Goal: Information Seeking & Learning: Learn about a topic

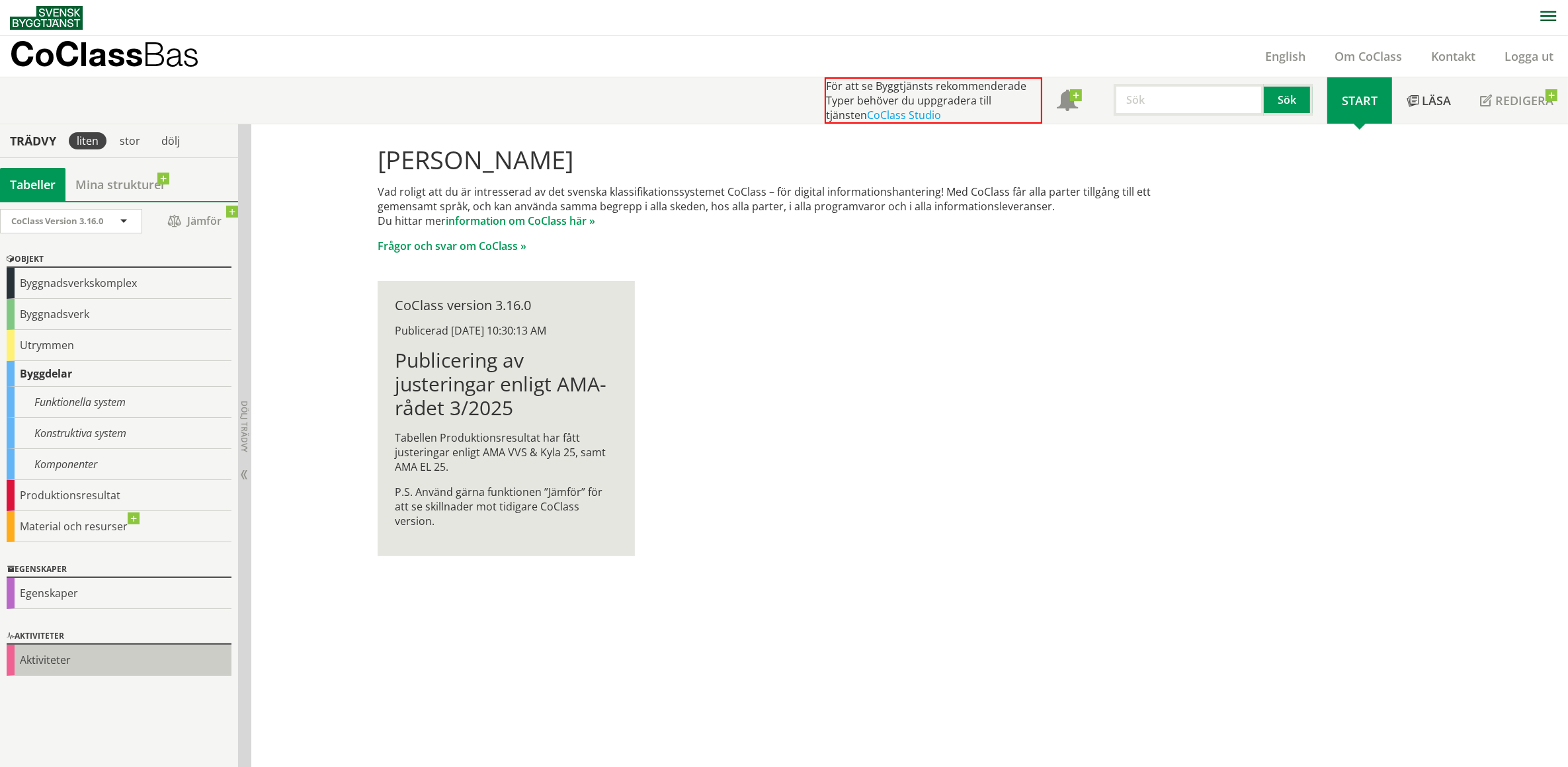
click at [56, 660] on div "Aktiviteter" at bounding box center [119, 659] width 225 height 31
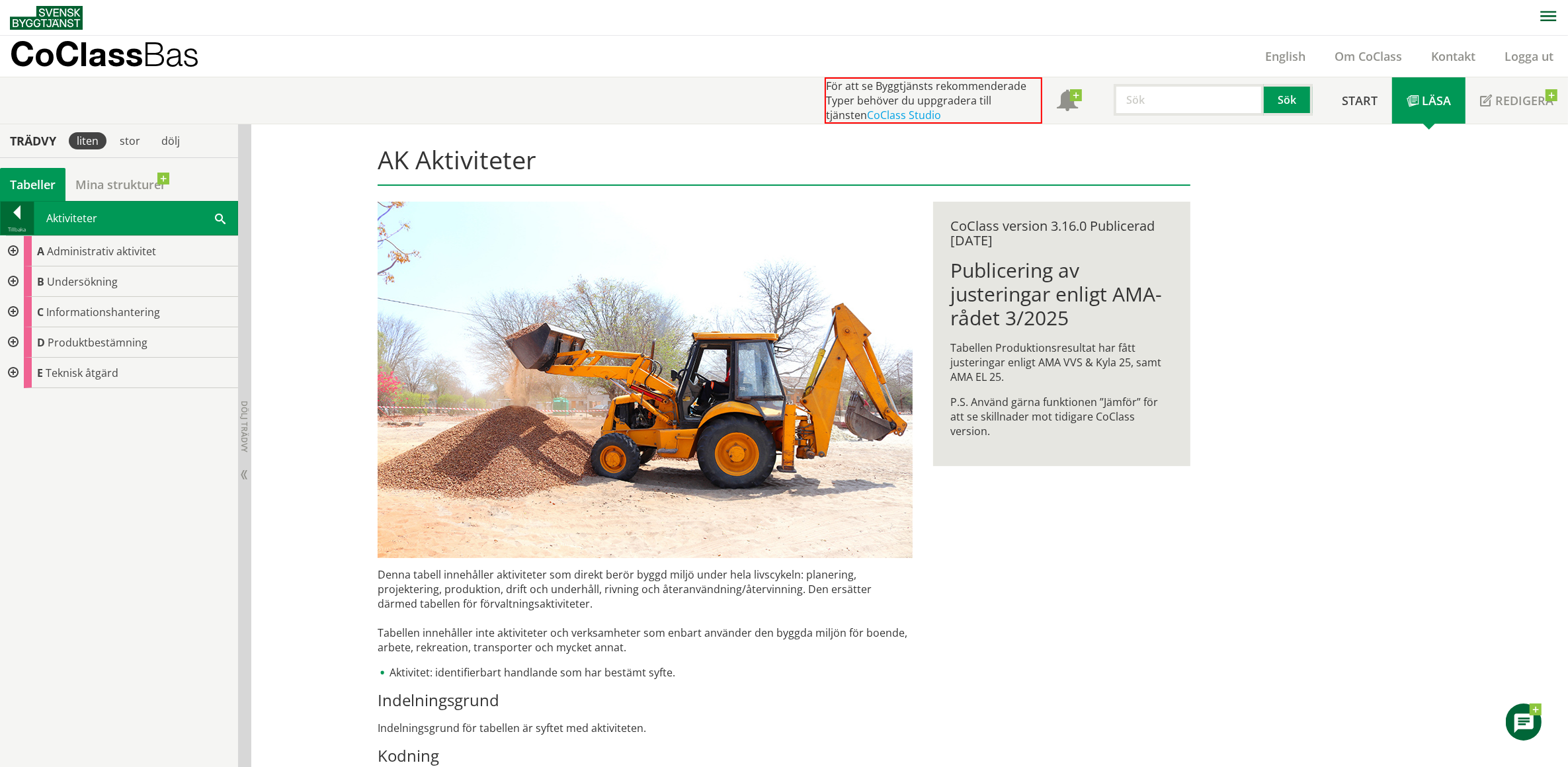
click at [20, 212] on div at bounding box center [17, 215] width 33 height 19
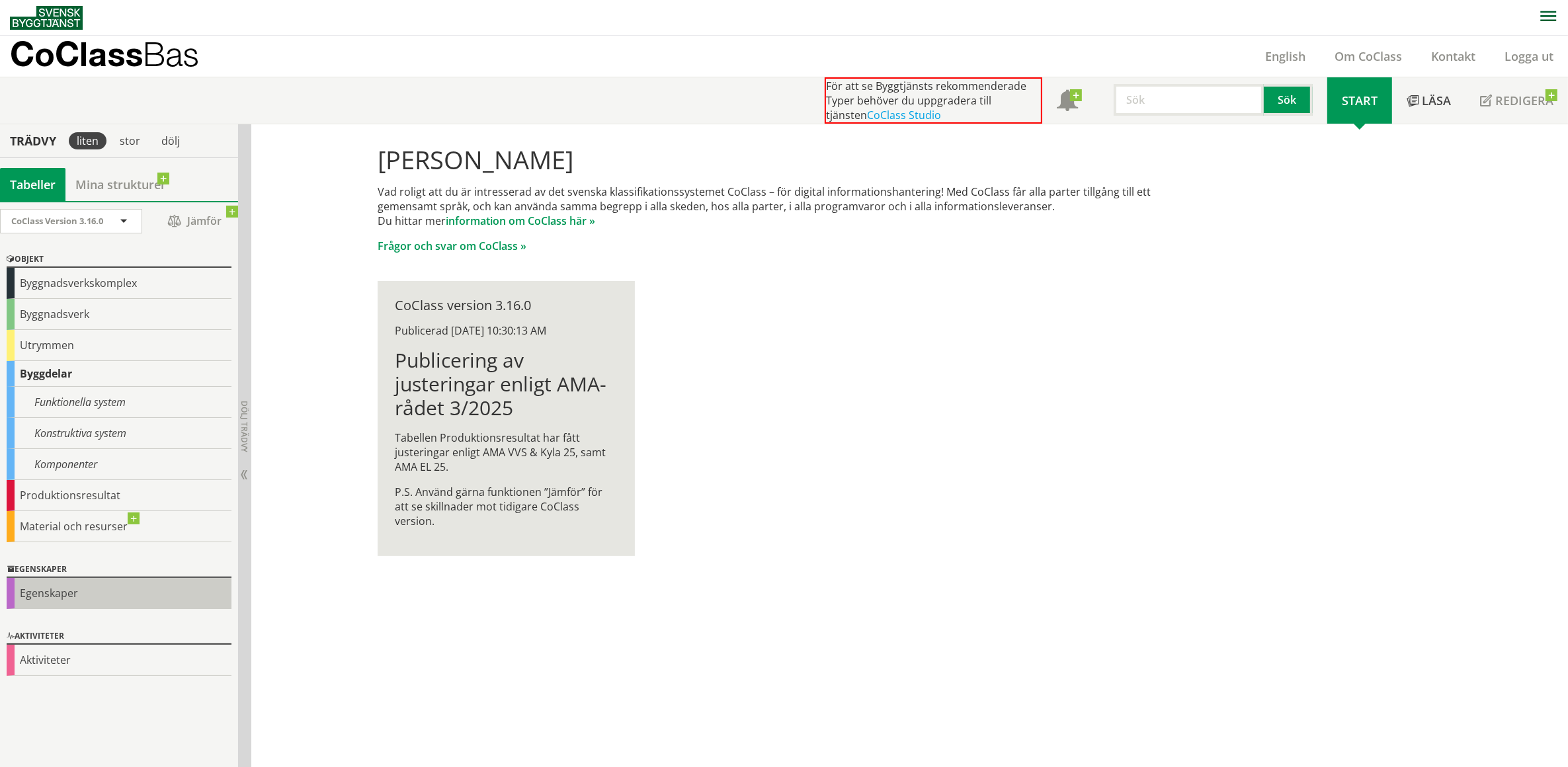
click at [64, 595] on div "Egenskaper" at bounding box center [119, 593] width 225 height 31
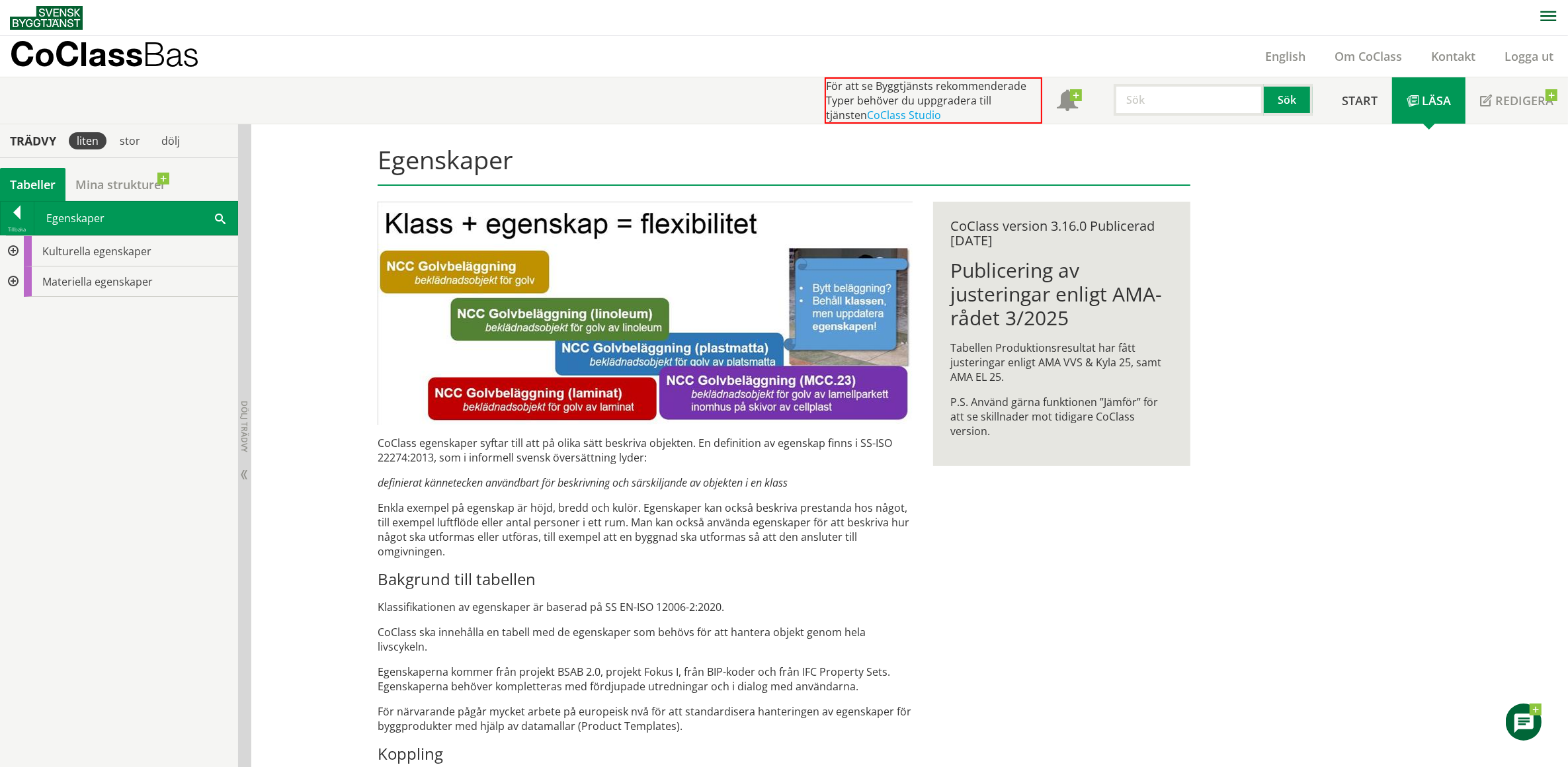
click at [12, 280] on div at bounding box center [12, 281] width 24 height 31
click at [25, 309] on div at bounding box center [23, 312] width 24 height 31
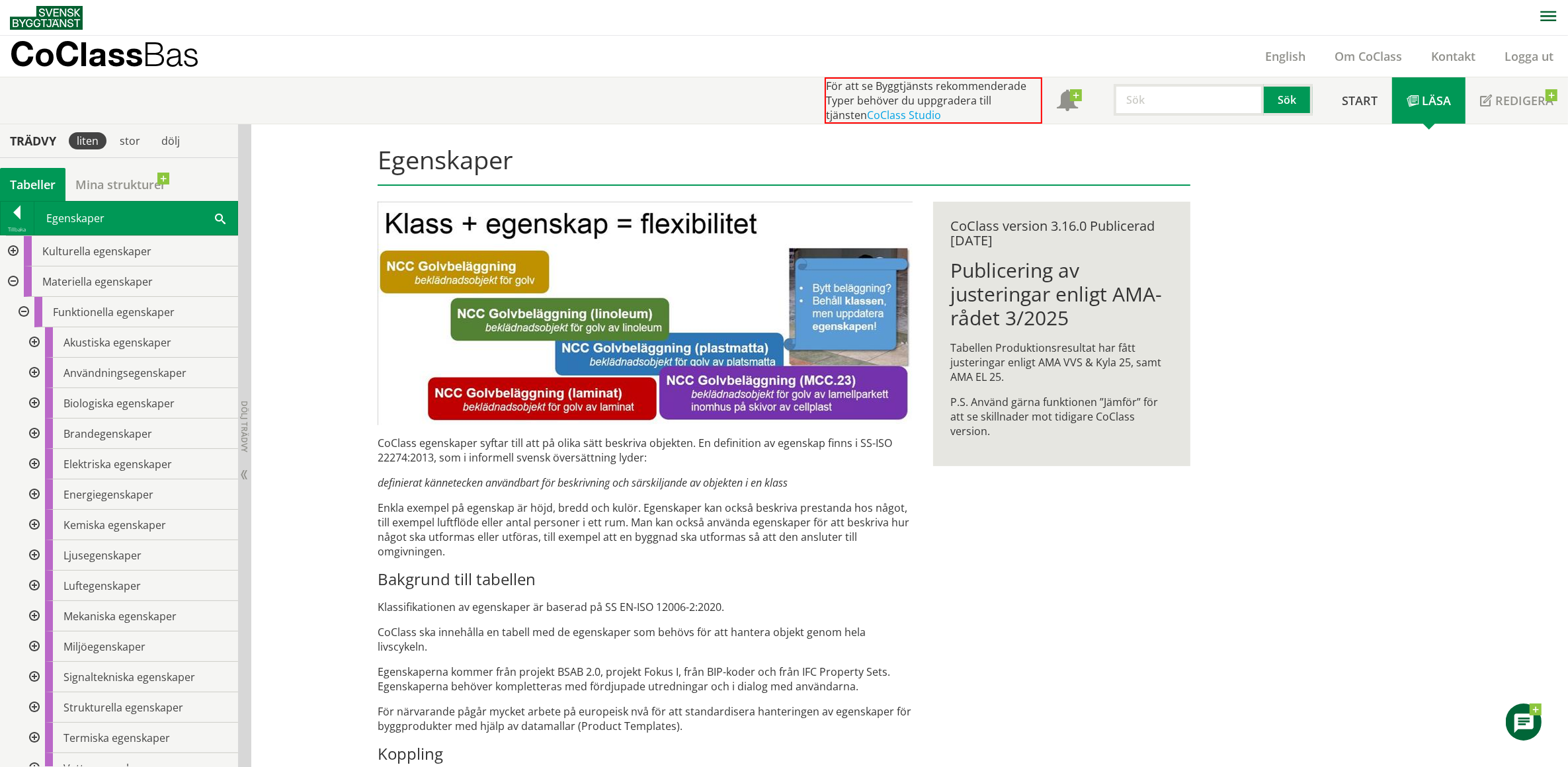
click at [34, 340] on div at bounding box center [33, 342] width 24 height 31
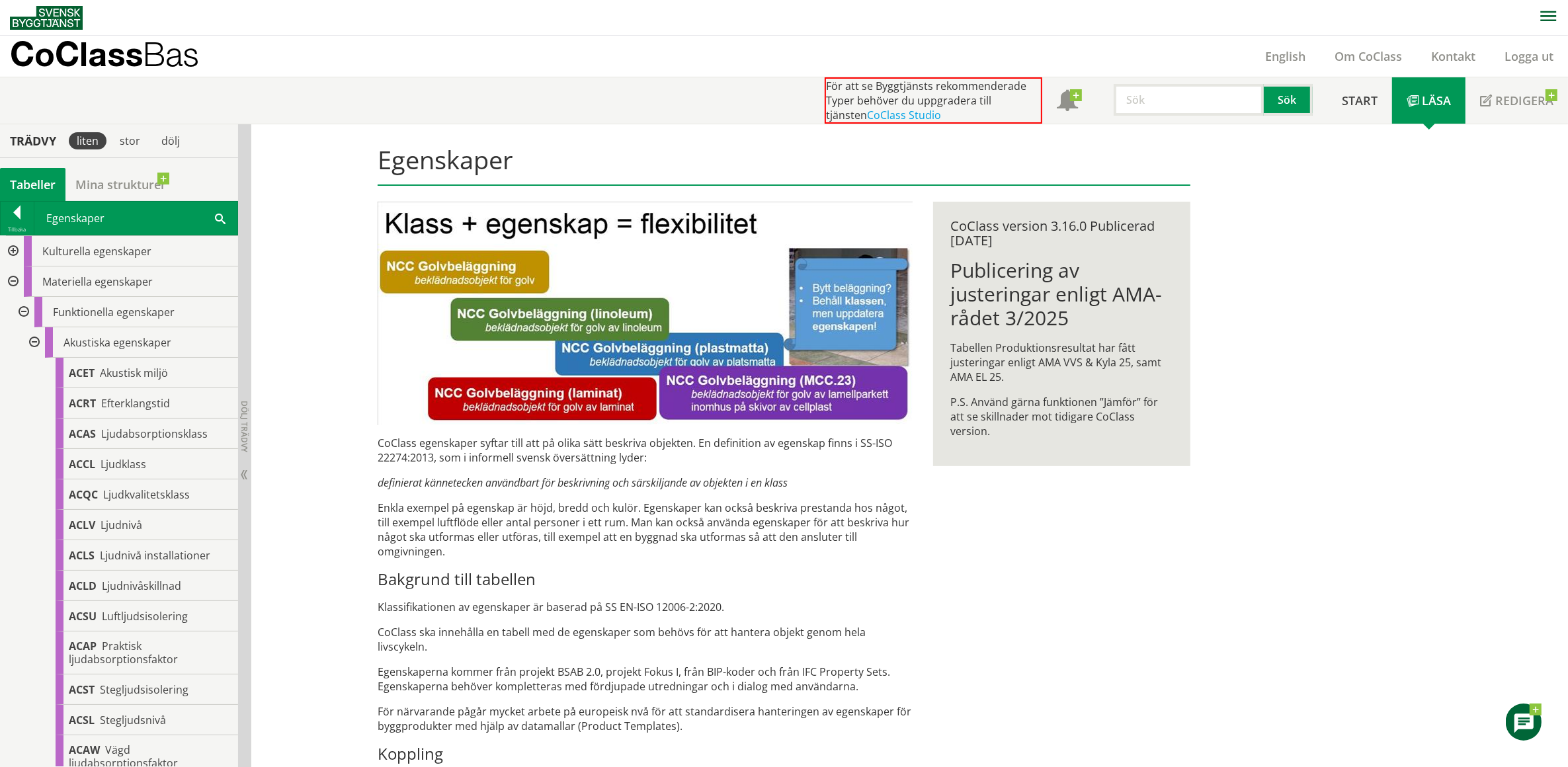
click at [34, 340] on div at bounding box center [33, 342] width 24 height 31
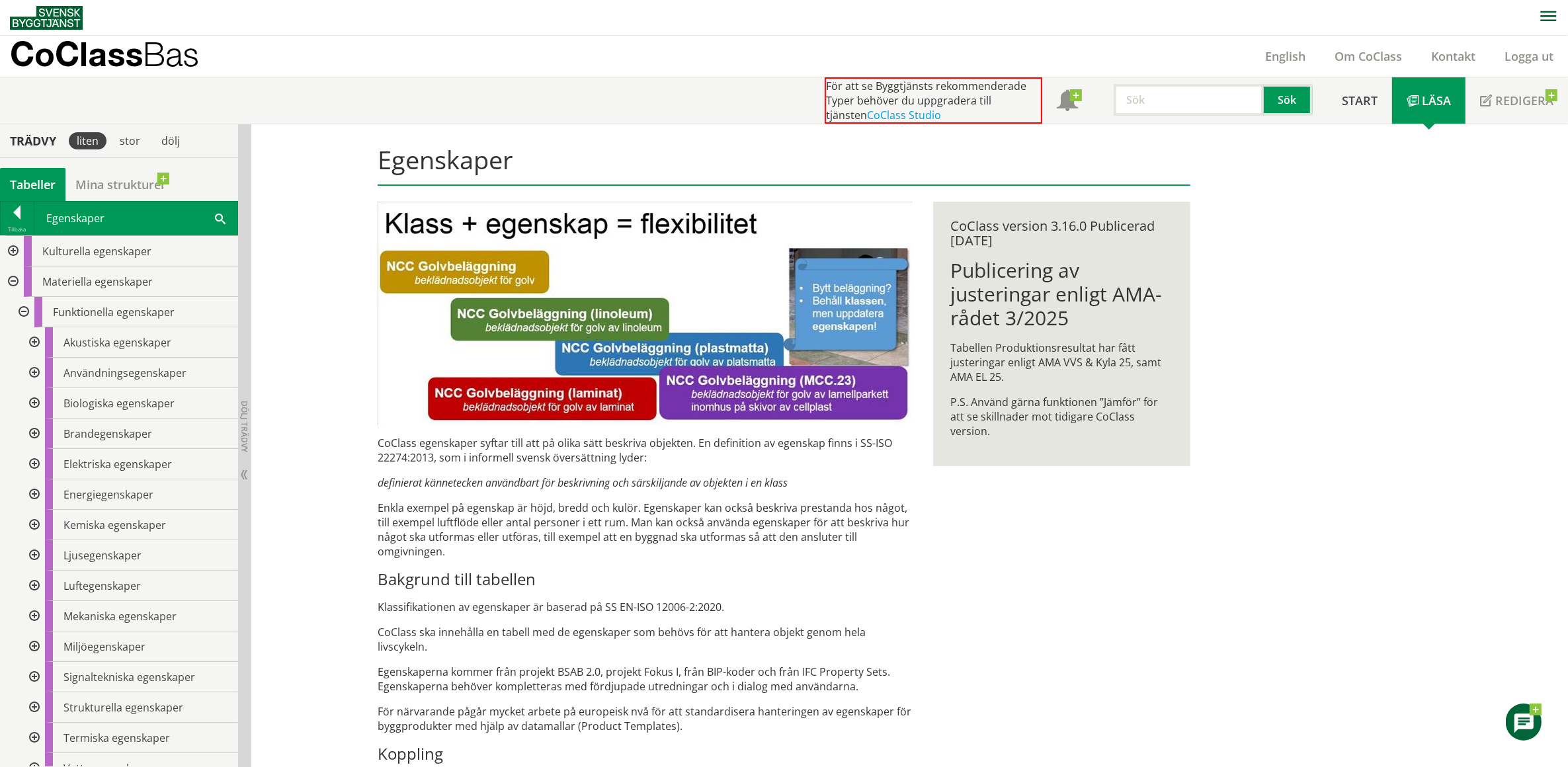
click at [21, 308] on div at bounding box center [23, 312] width 24 height 31
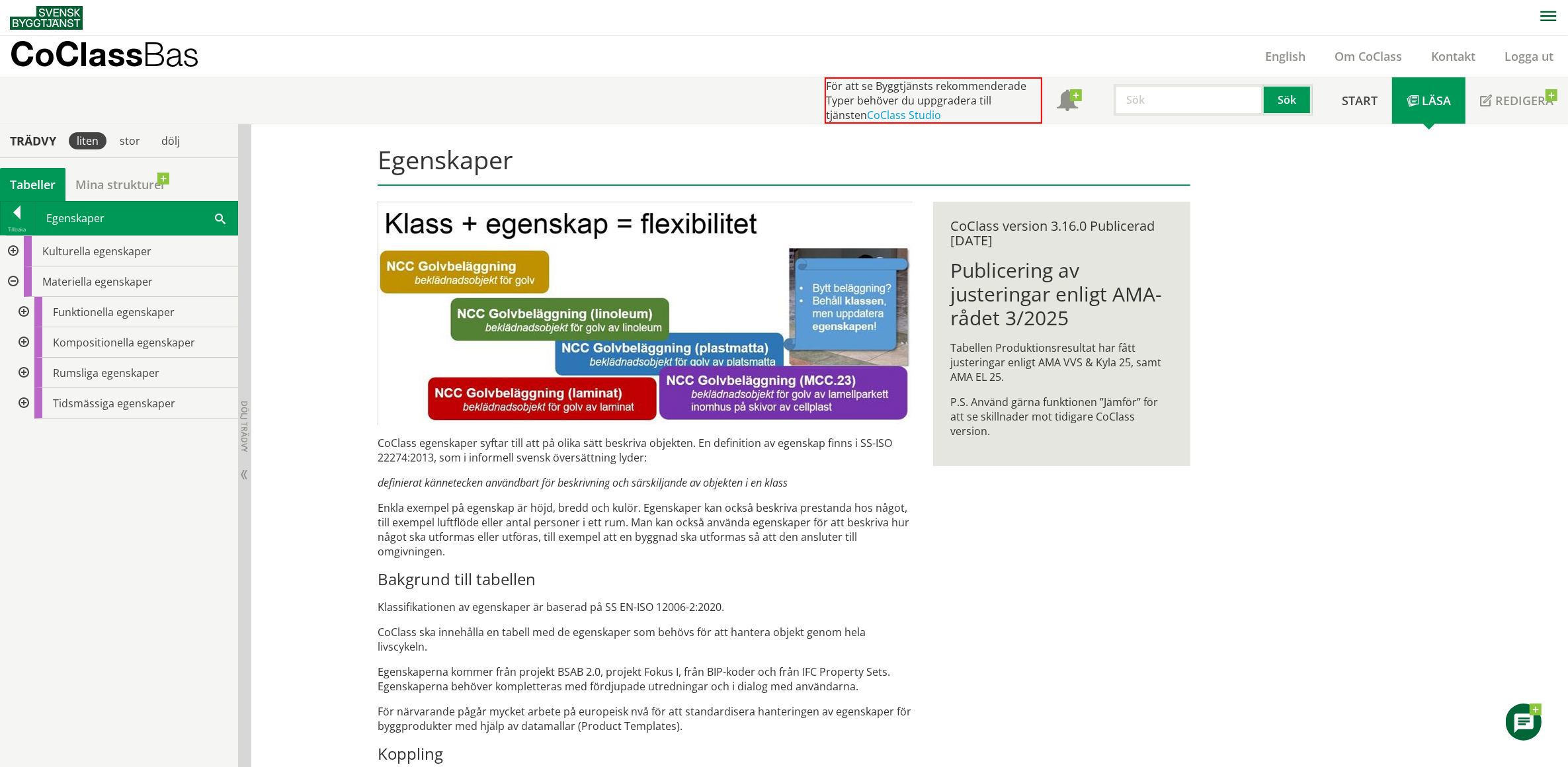
click at [13, 280] on div at bounding box center [12, 281] width 24 height 31
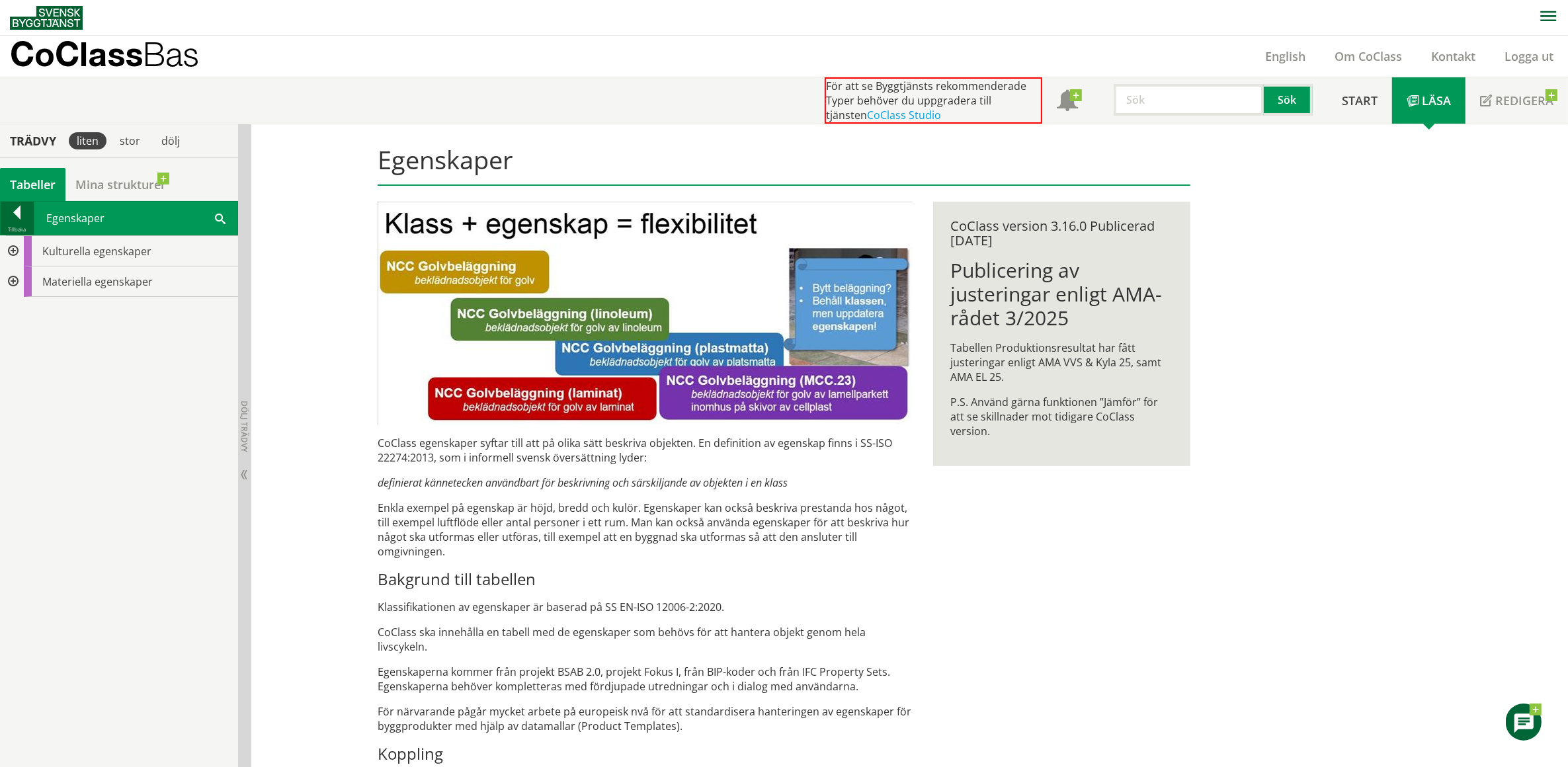
click at [15, 210] on div at bounding box center [17, 215] width 33 height 19
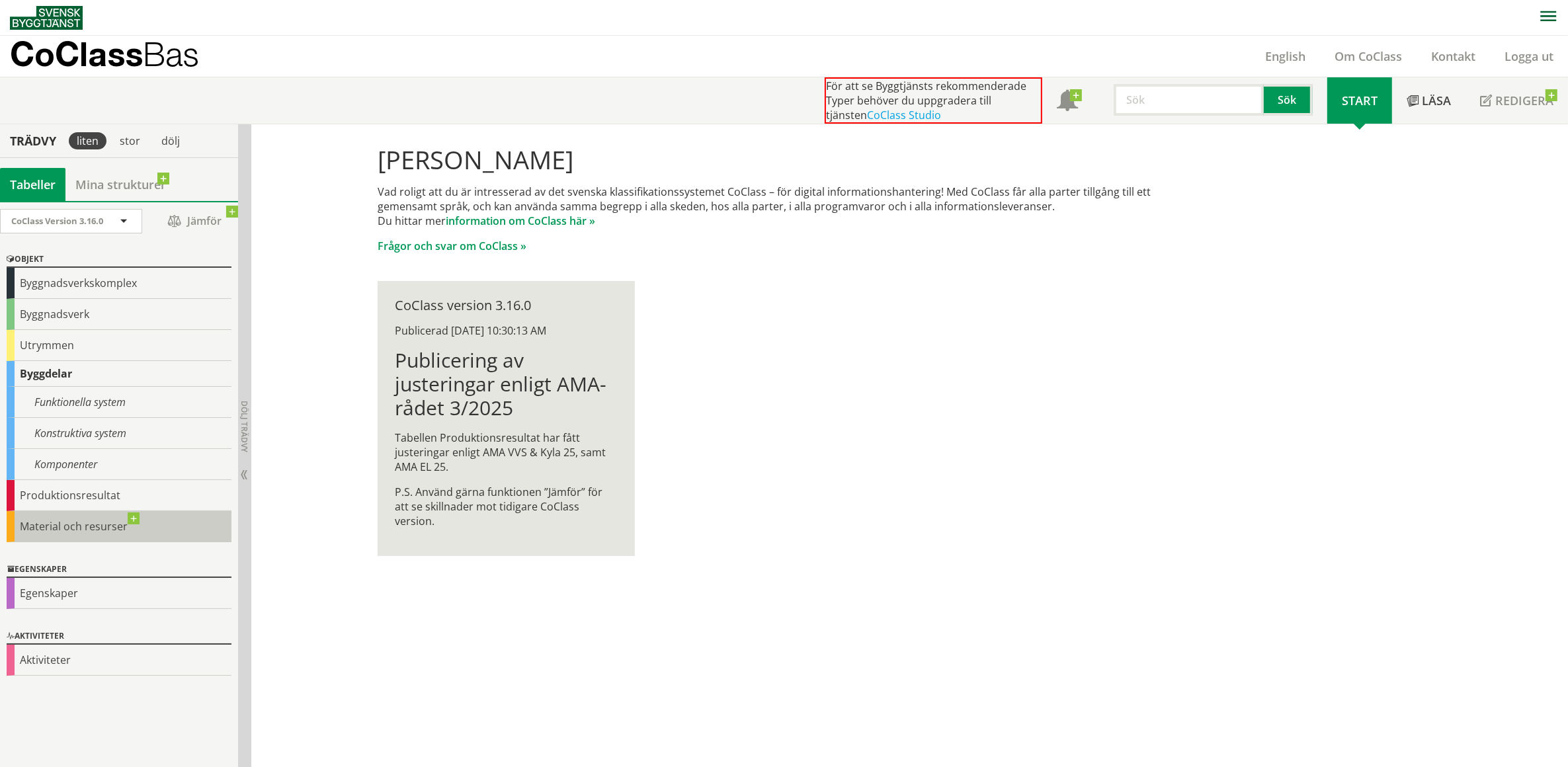
click at [95, 526] on div "Material och resurser" at bounding box center [119, 526] width 225 height 31
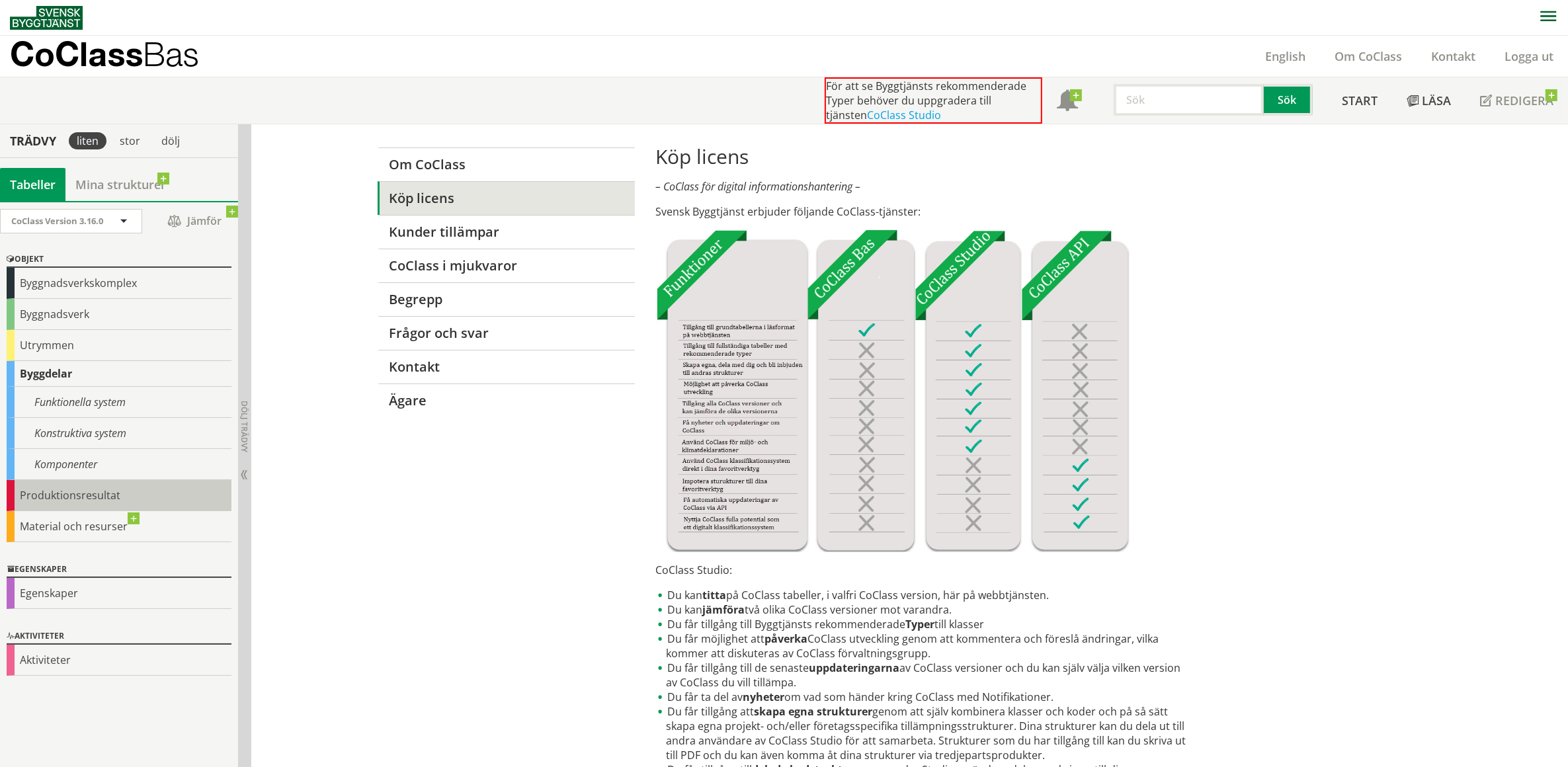
click at [57, 496] on div "Produktionsresultat" at bounding box center [119, 495] width 225 height 31
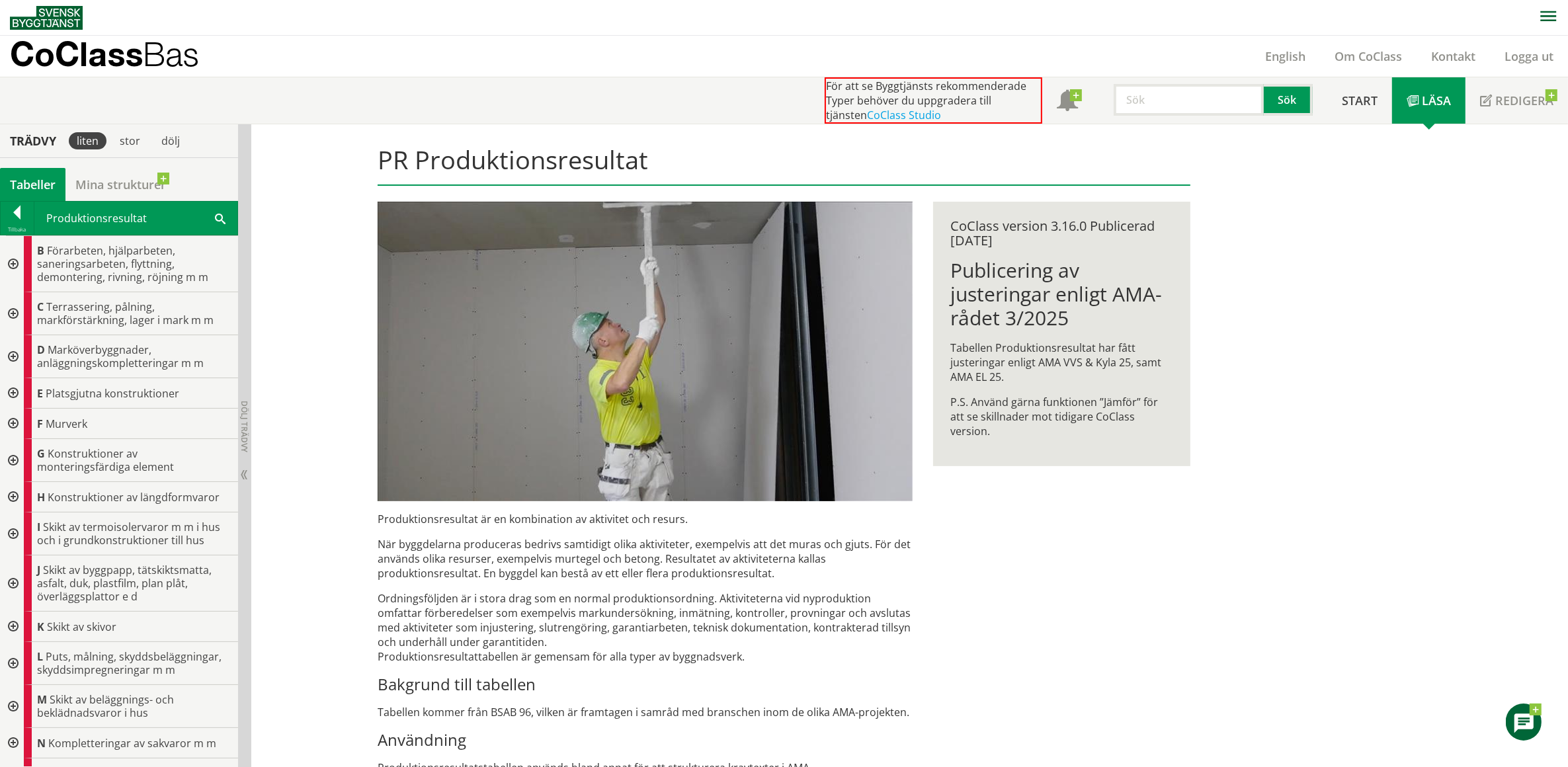
click at [12, 424] on div at bounding box center [12, 424] width 24 height 31
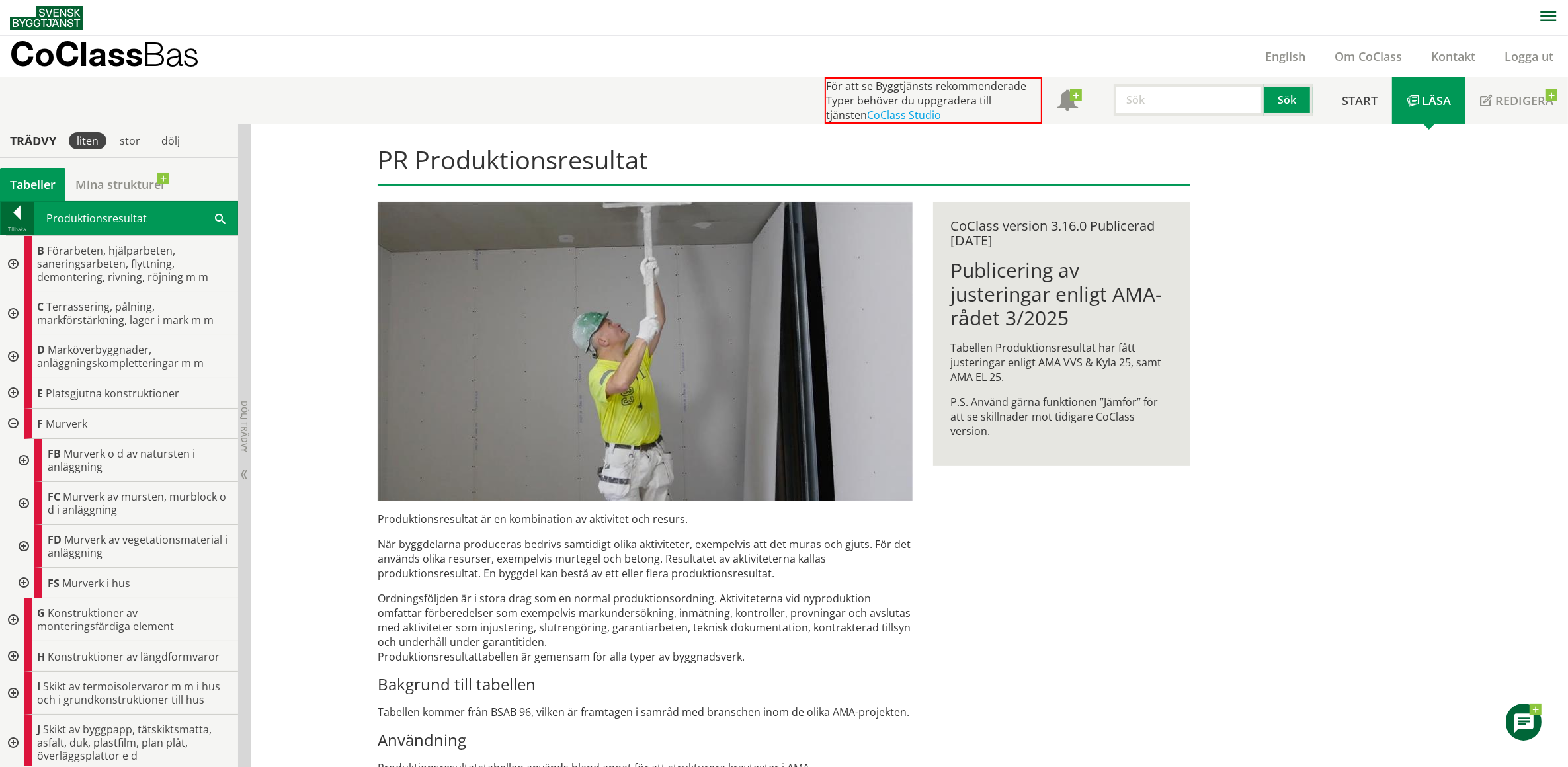
click at [18, 212] on div at bounding box center [17, 215] width 33 height 19
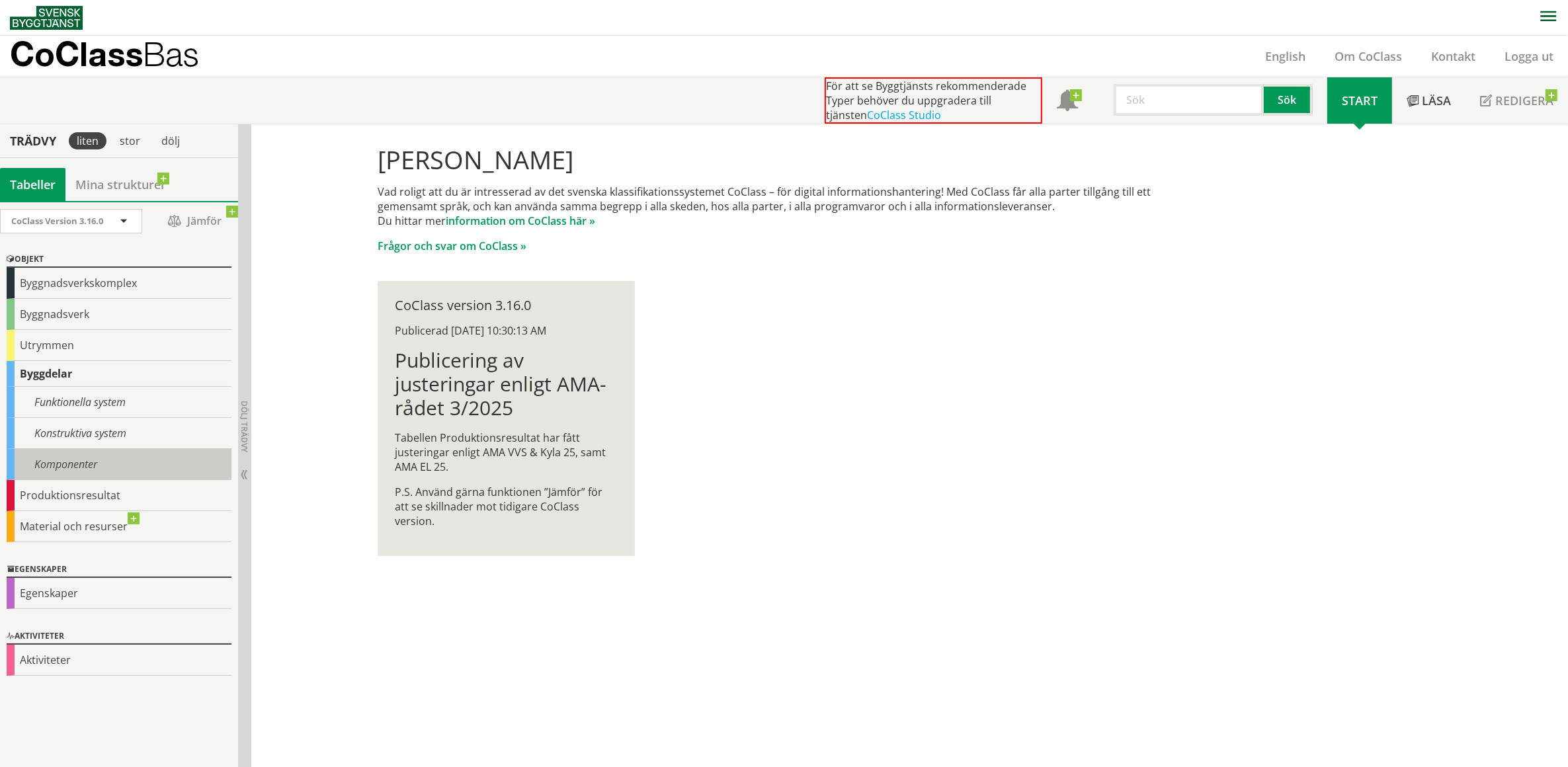
click at [81, 465] on div "Komponenter" at bounding box center [119, 464] width 225 height 31
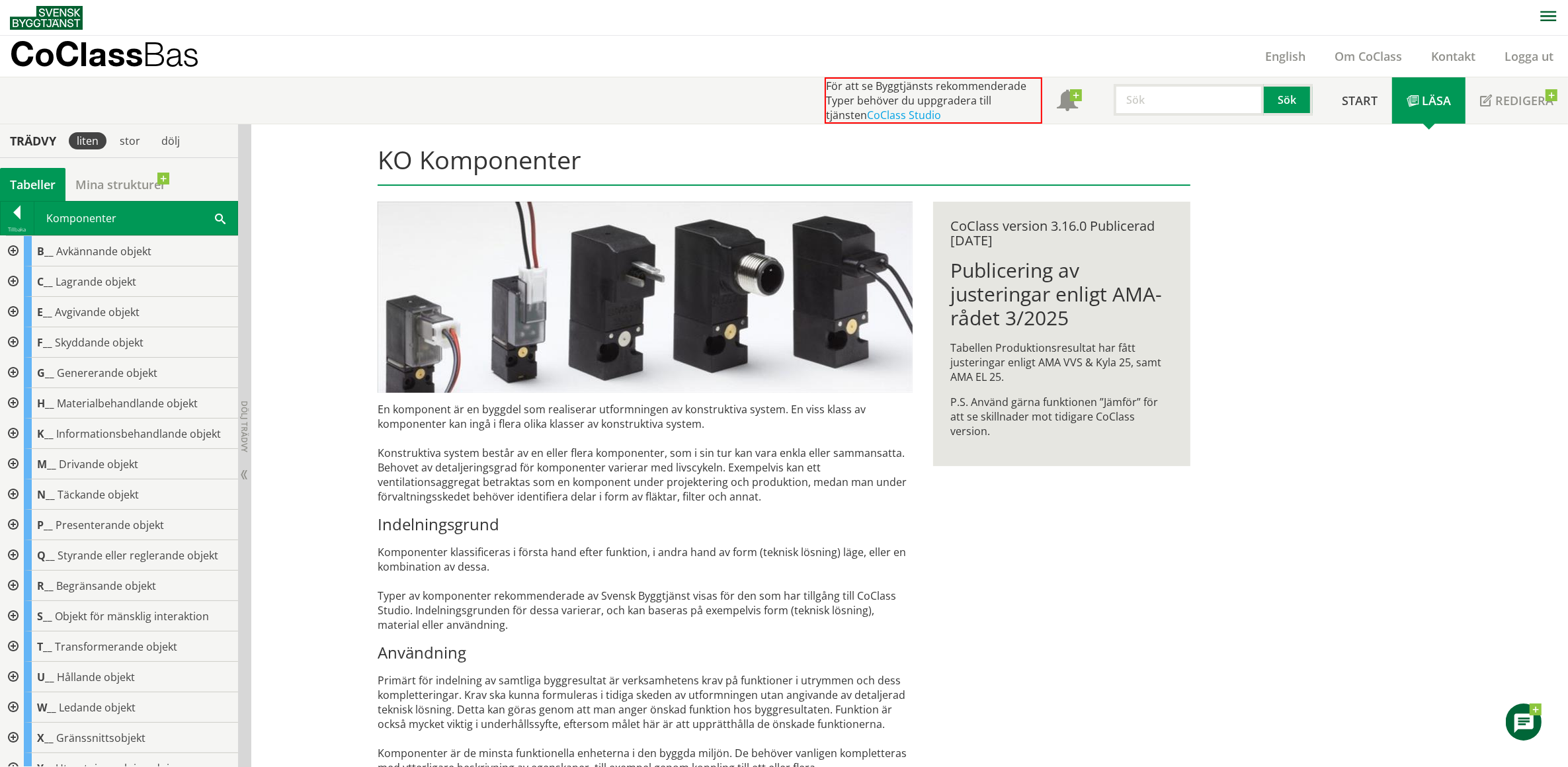
click at [17, 340] on div at bounding box center [12, 342] width 24 height 31
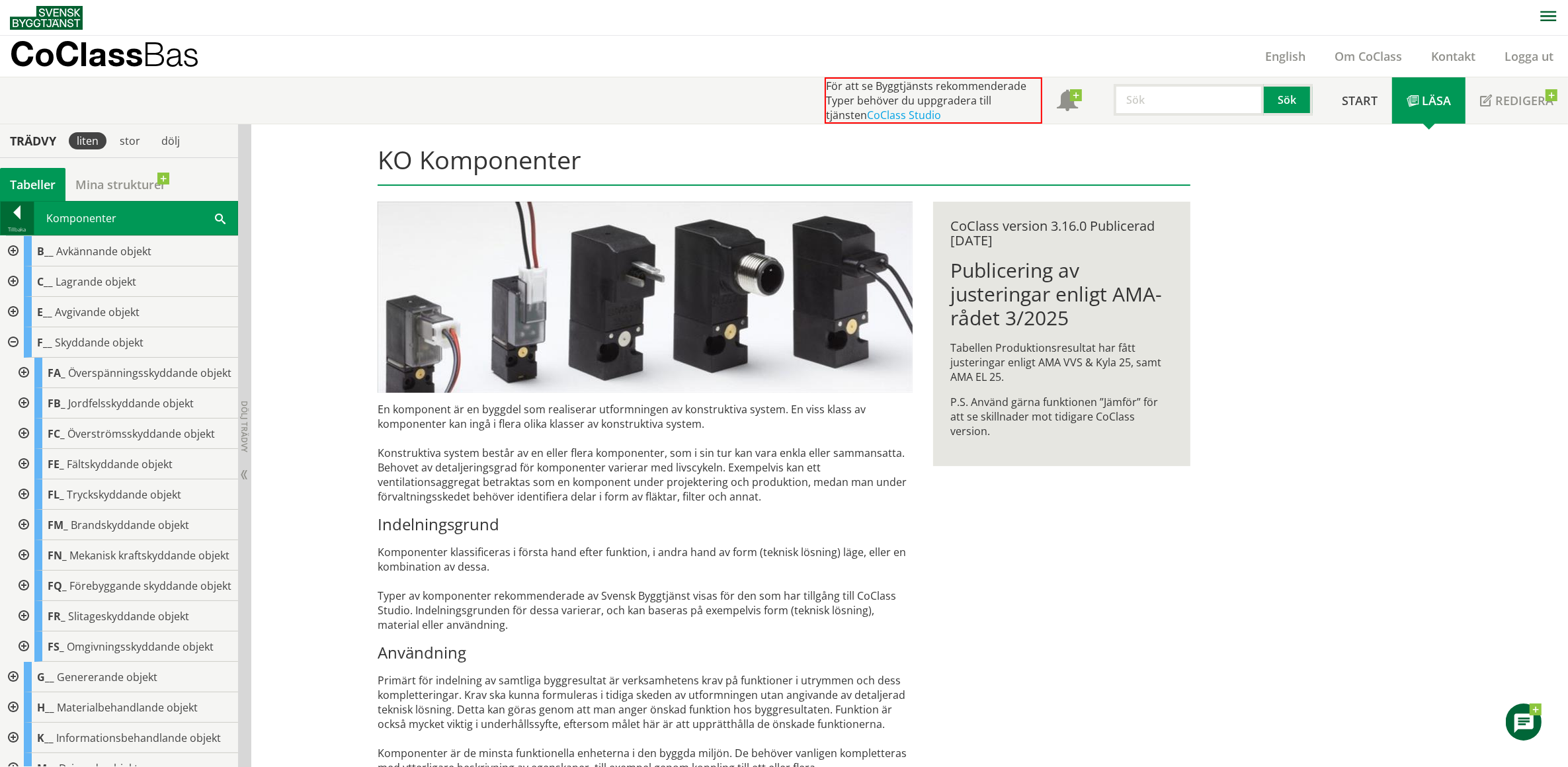
click at [15, 212] on div at bounding box center [17, 215] width 33 height 19
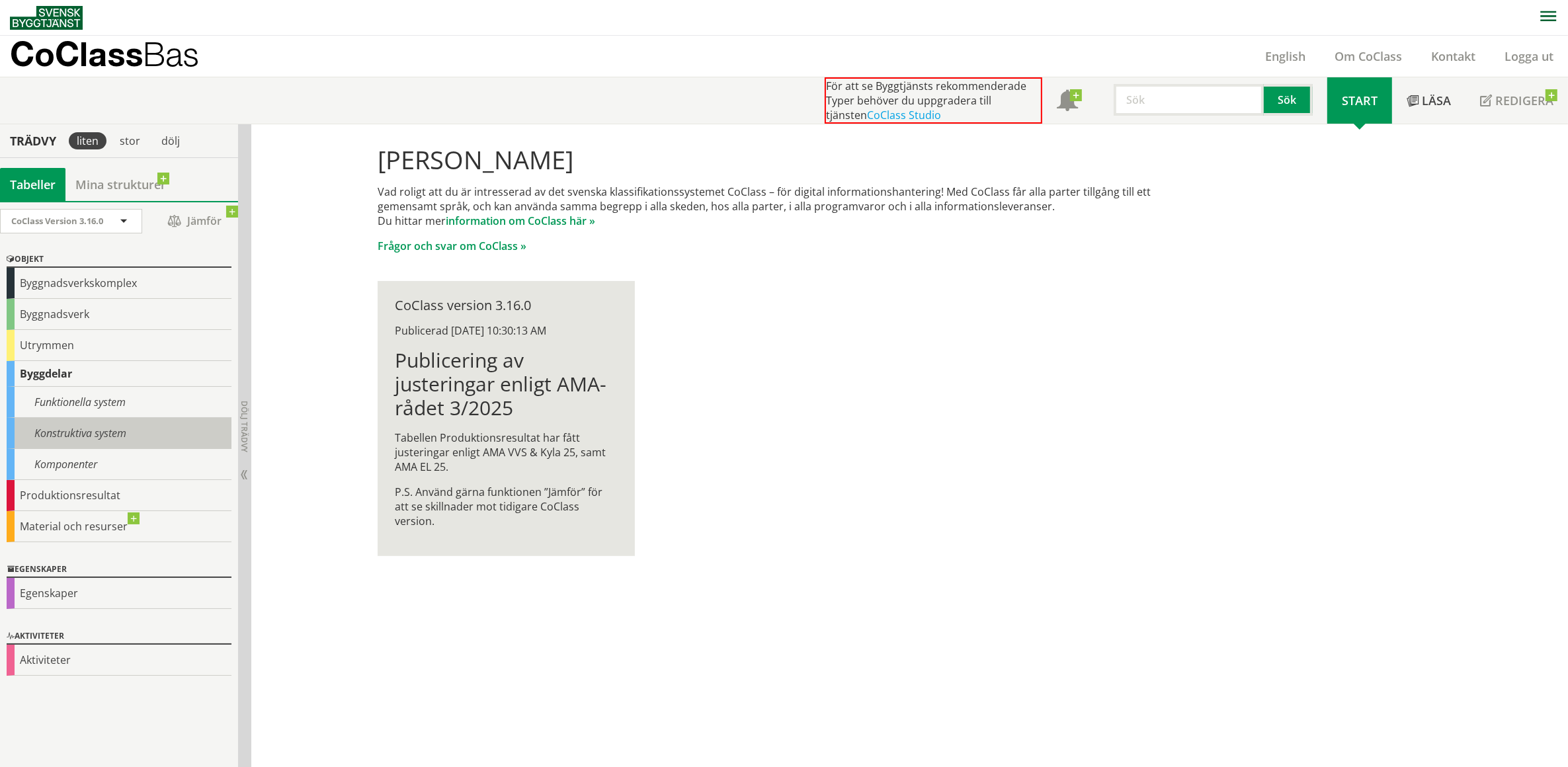
click at [83, 430] on div "Konstruktiva system" at bounding box center [119, 432] width 225 height 31
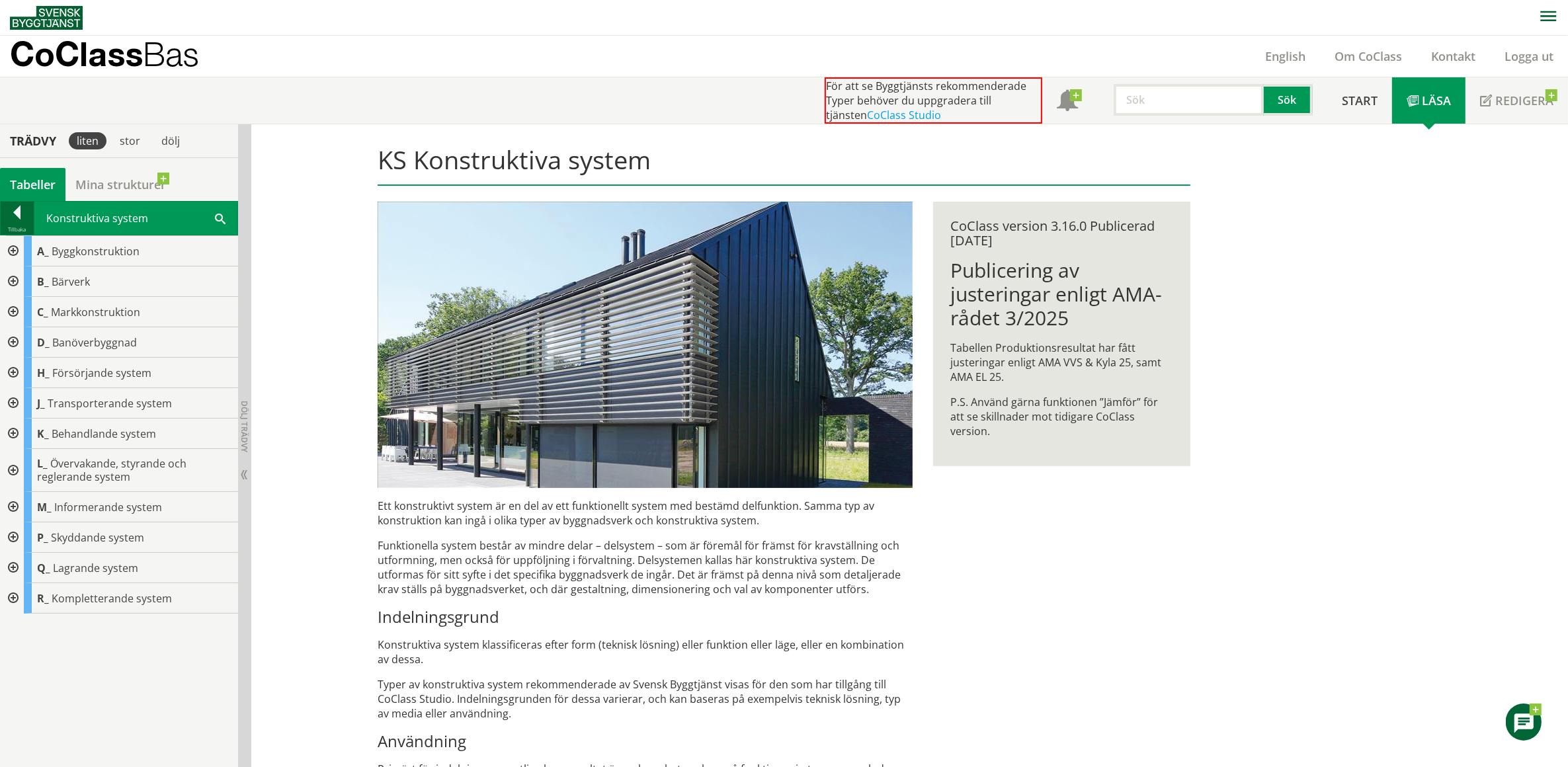
click at [20, 216] on div at bounding box center [17, 215] width 33 height 19
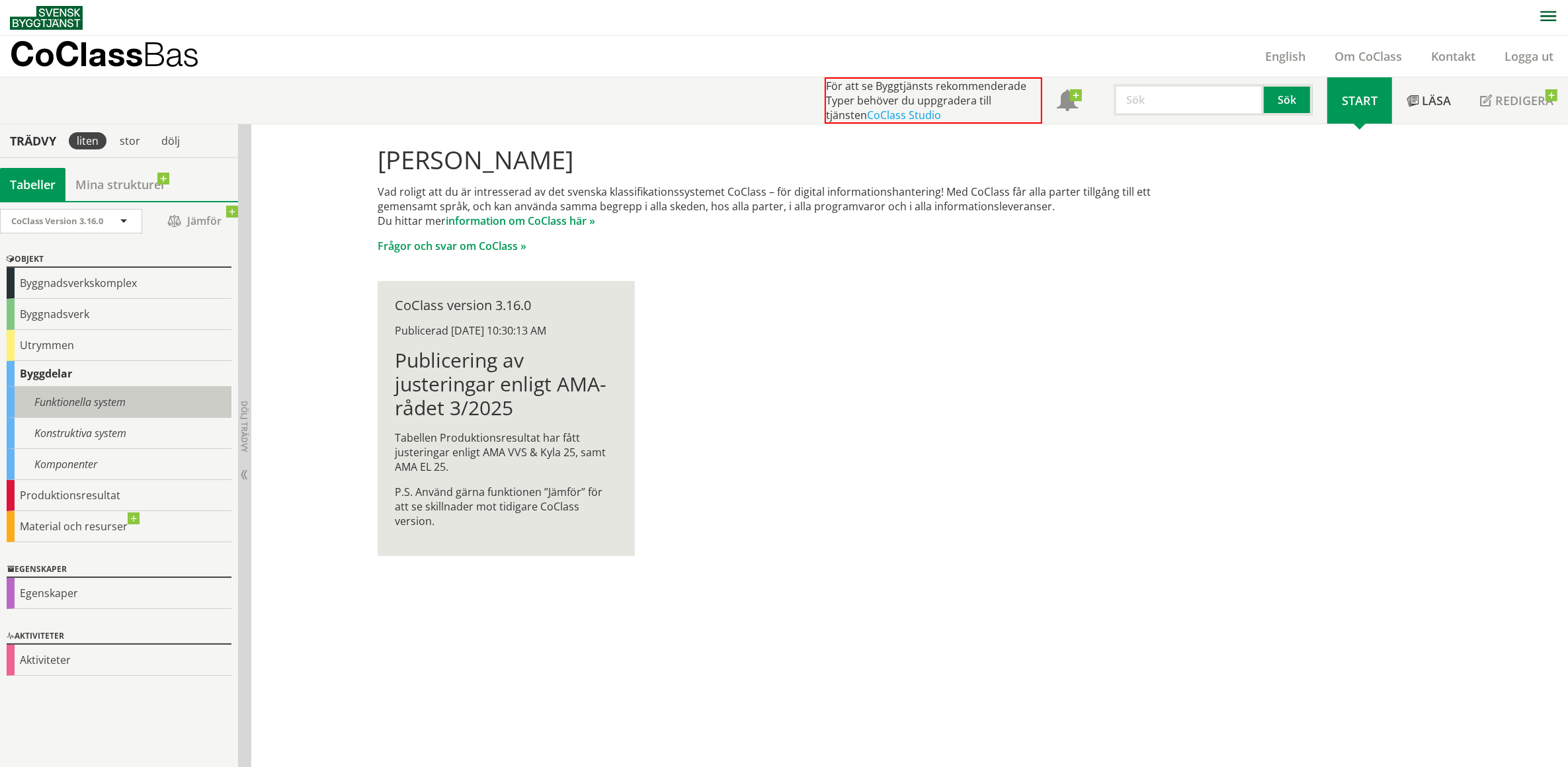
click at [62, 398] on div "Funktionella system" at bounding box center [119, 402] width 225 height 31
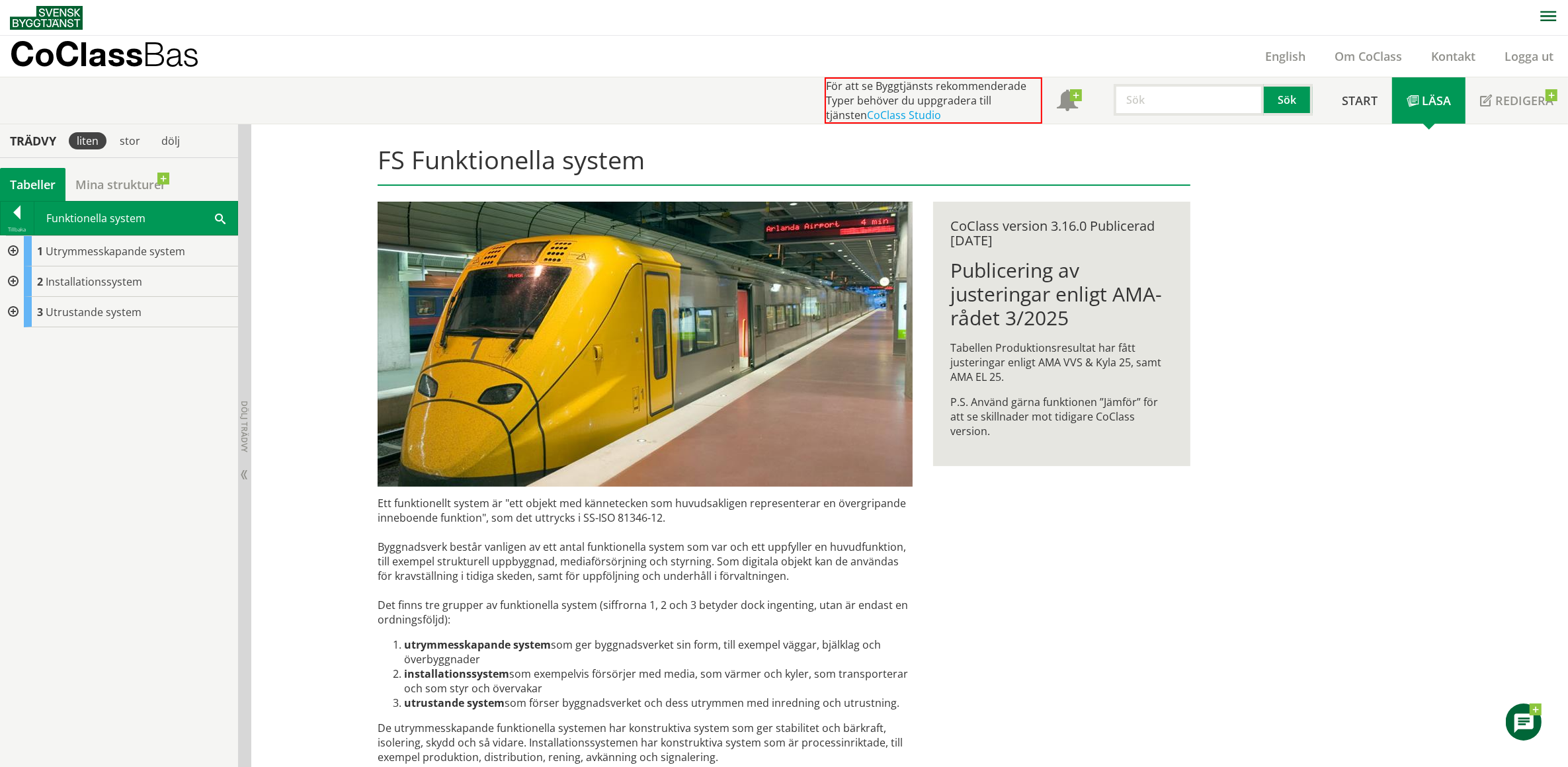
click at [15, 276] on div at bounding box center [12, 281] width 24 height 31
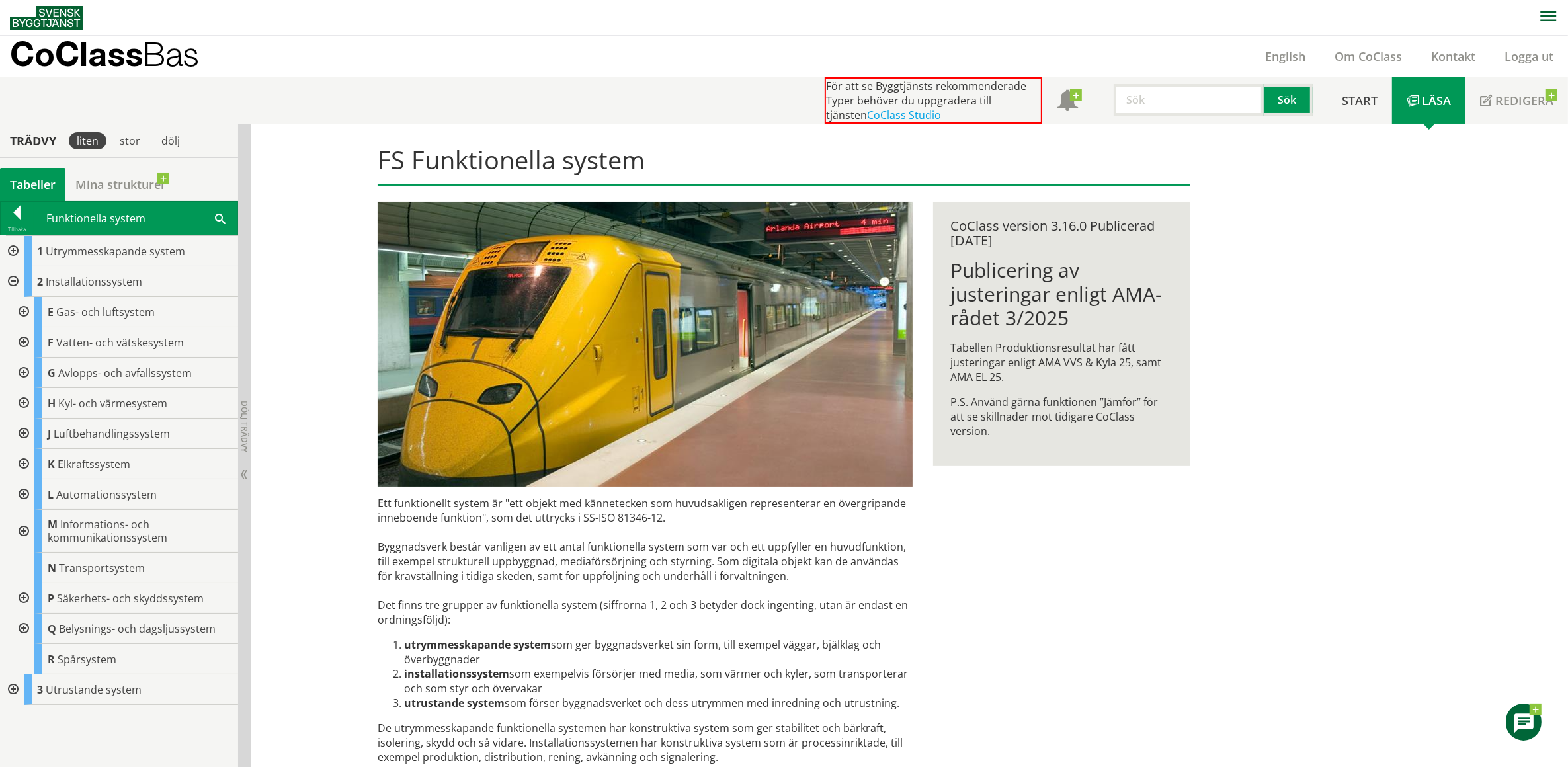
click at [11, 281] on div at bounding box center [12, 281] width 24 height 31
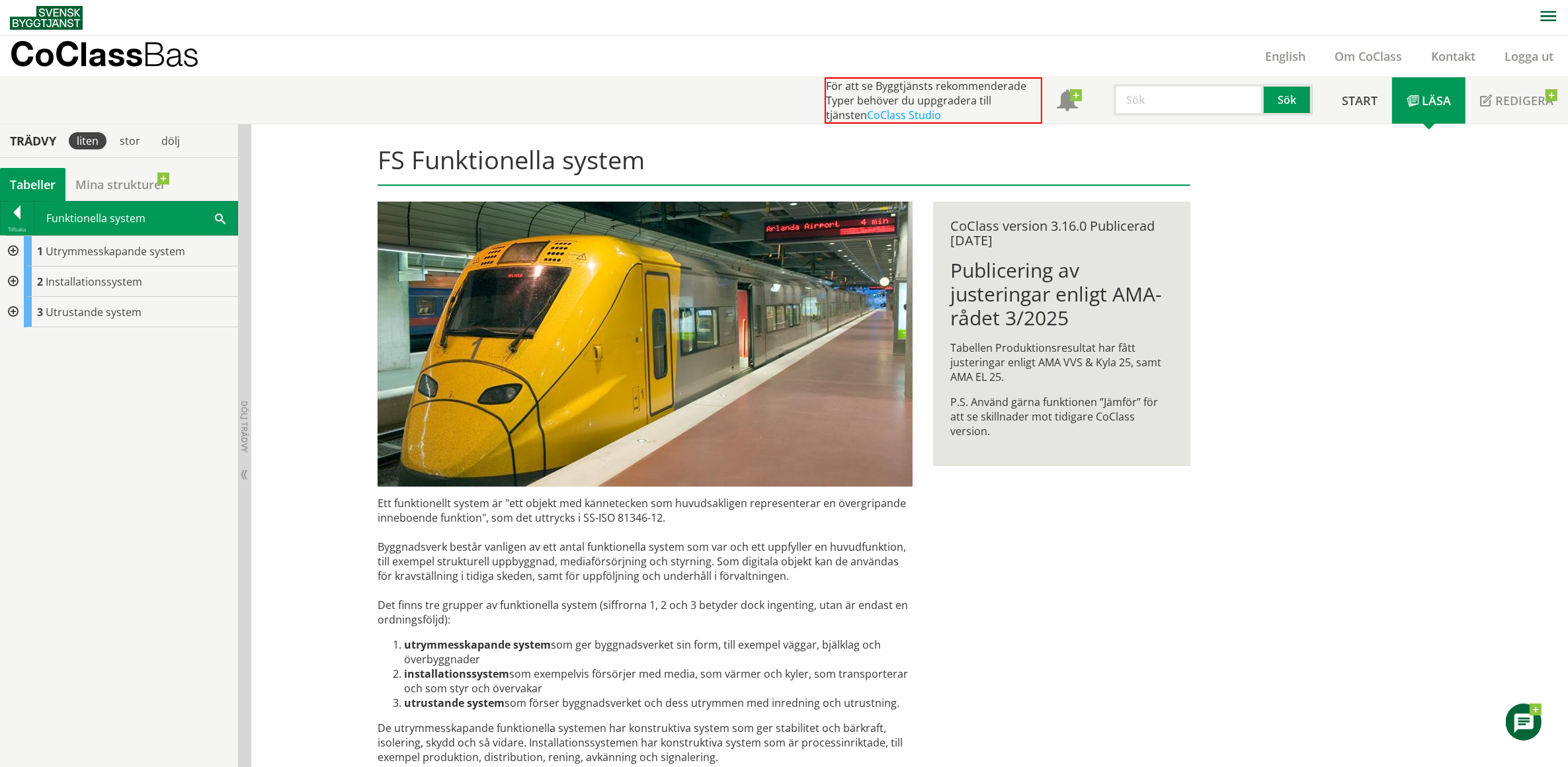
click at [15, 310] on div at bounding box center [12, 312] width 24 height 31
click at [12, 281] on div at bounding box center [12, 281] width 24 height 31
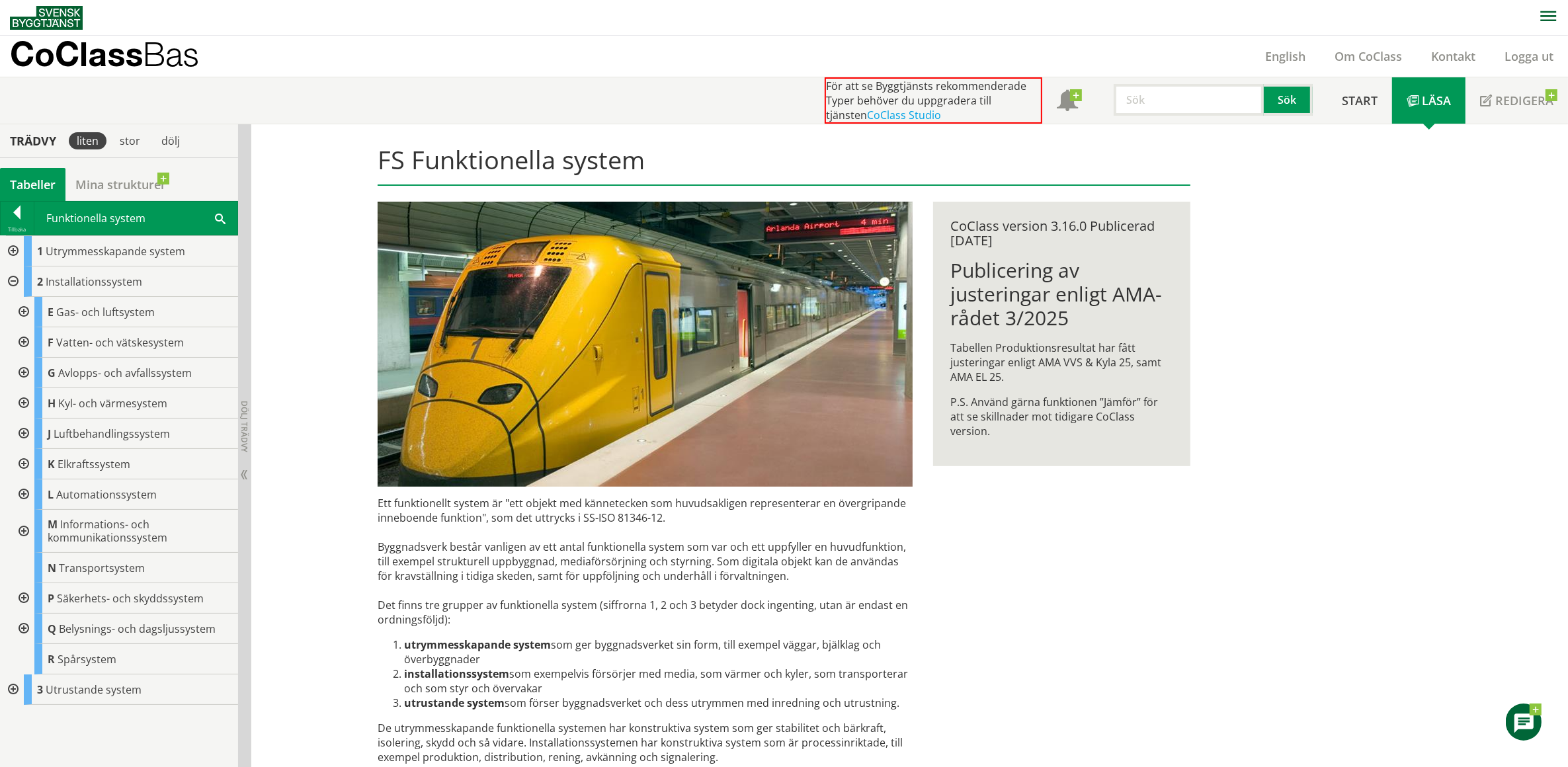
click at [25, 338] on div at bounding box center [23, 342] width 24 height 31
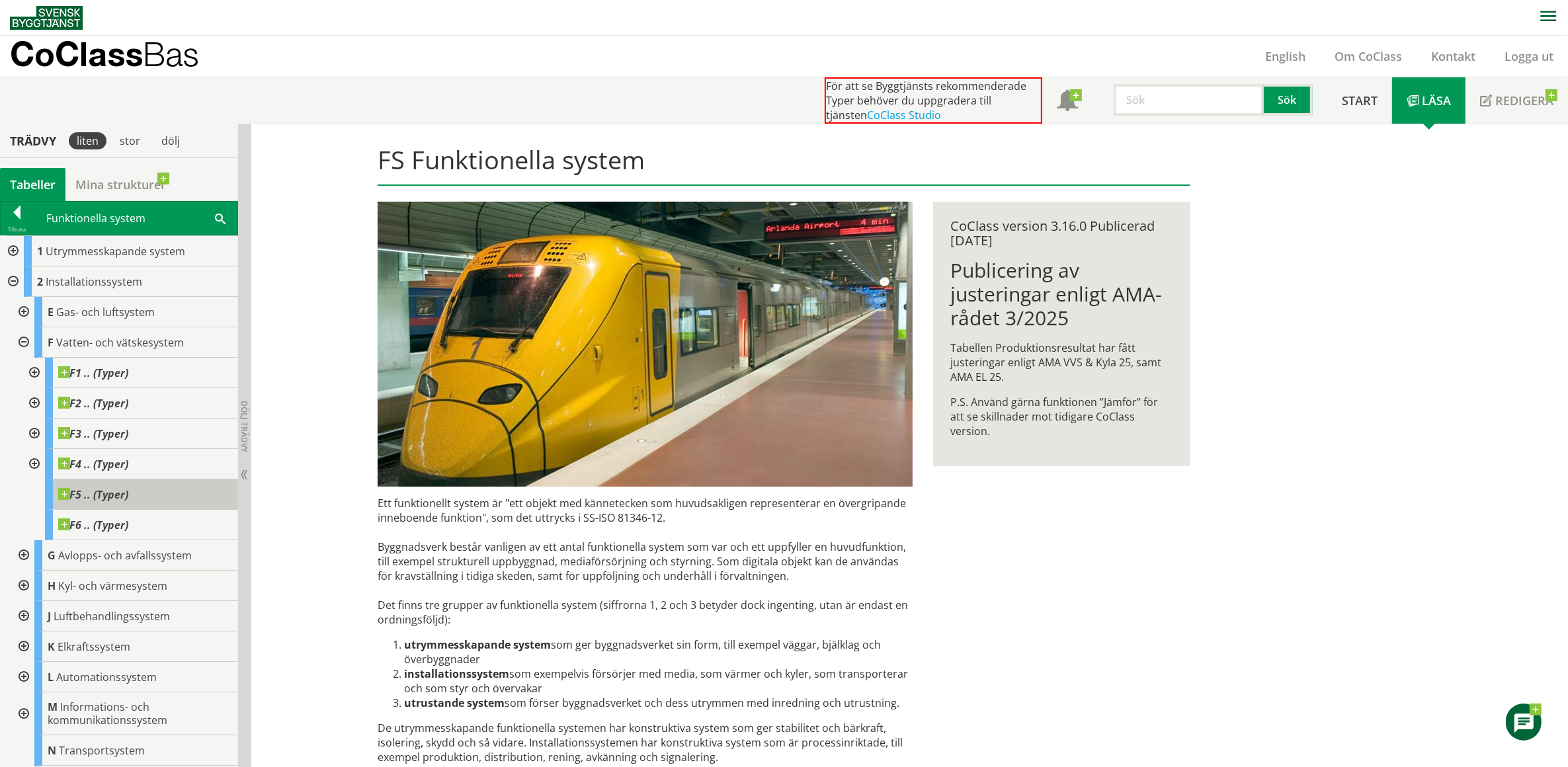
click at [73, 491] on span "F5 .. (Typer)" at bounding box center [93, 494] width 70 height 13
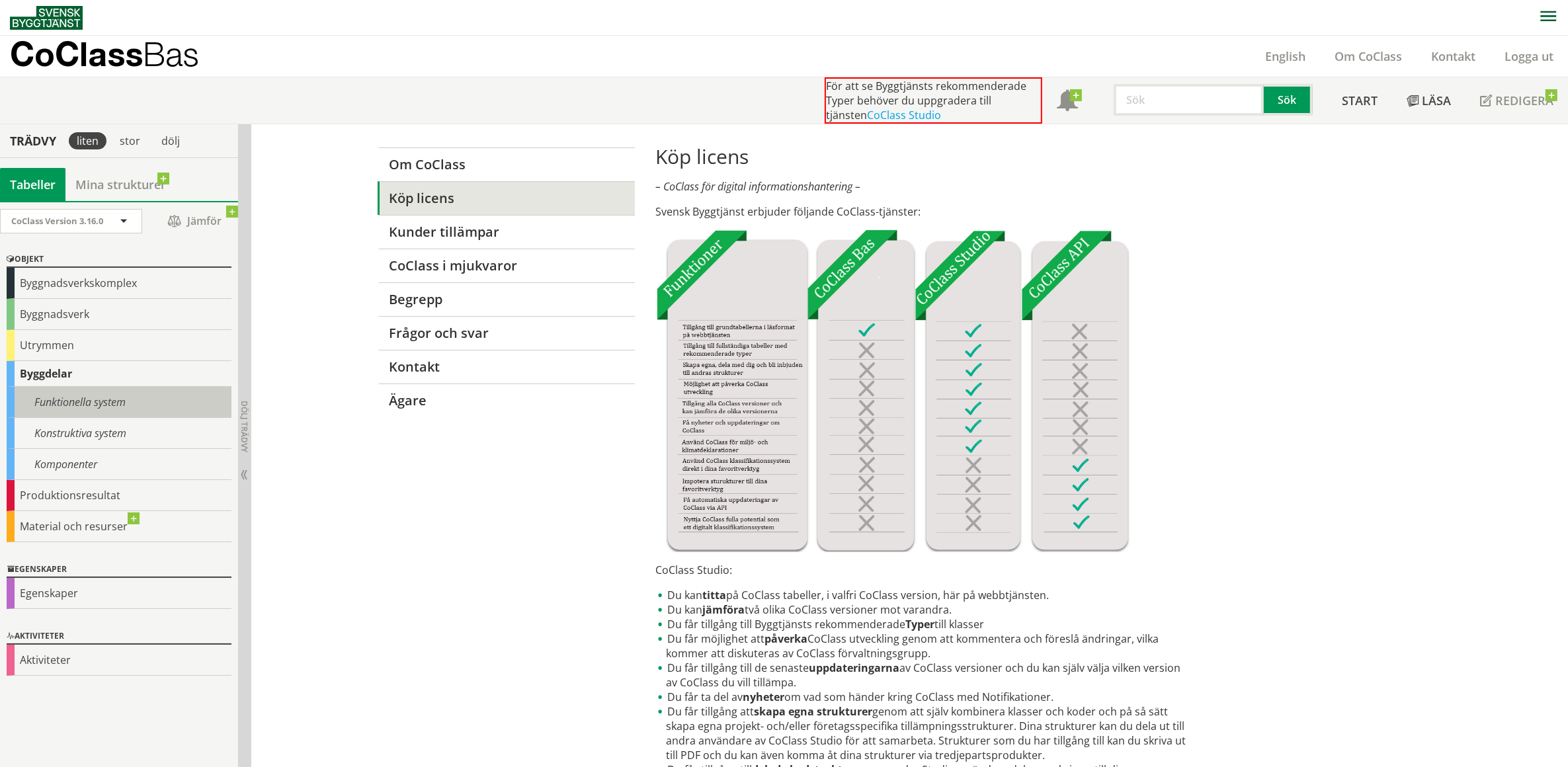
click at [93, 401] on div "Funktionella system" at bounding box center [119, 402] width 225 height 31
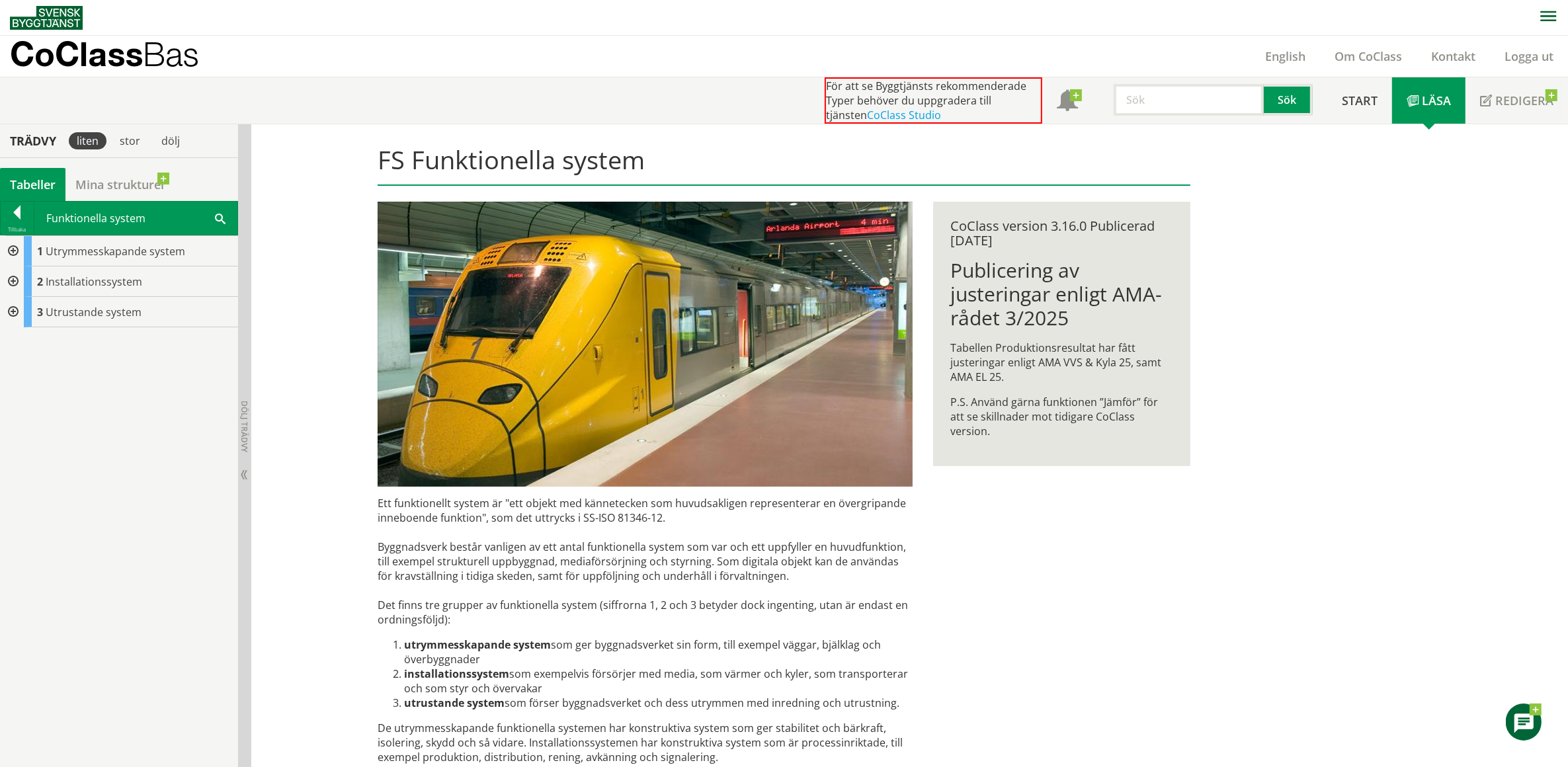
click at [15, 248] on div at bounding box center [12, 251] width 24 height 31
click at [13, 406] on div at bounding box center [12, 403] width 24 height 31
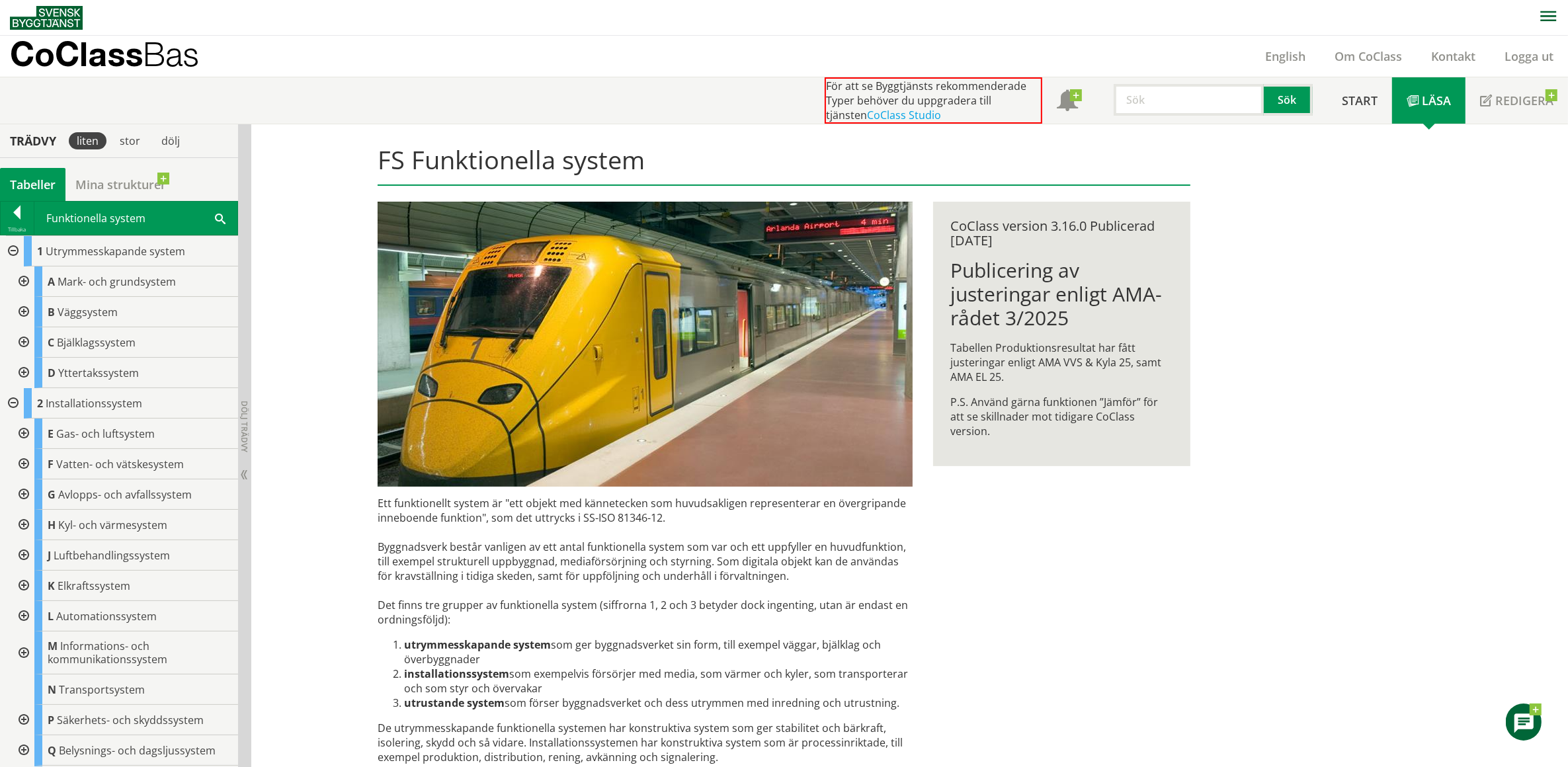
click at [24, 463] on div at bounding box center [23, 464] width 24 height 31
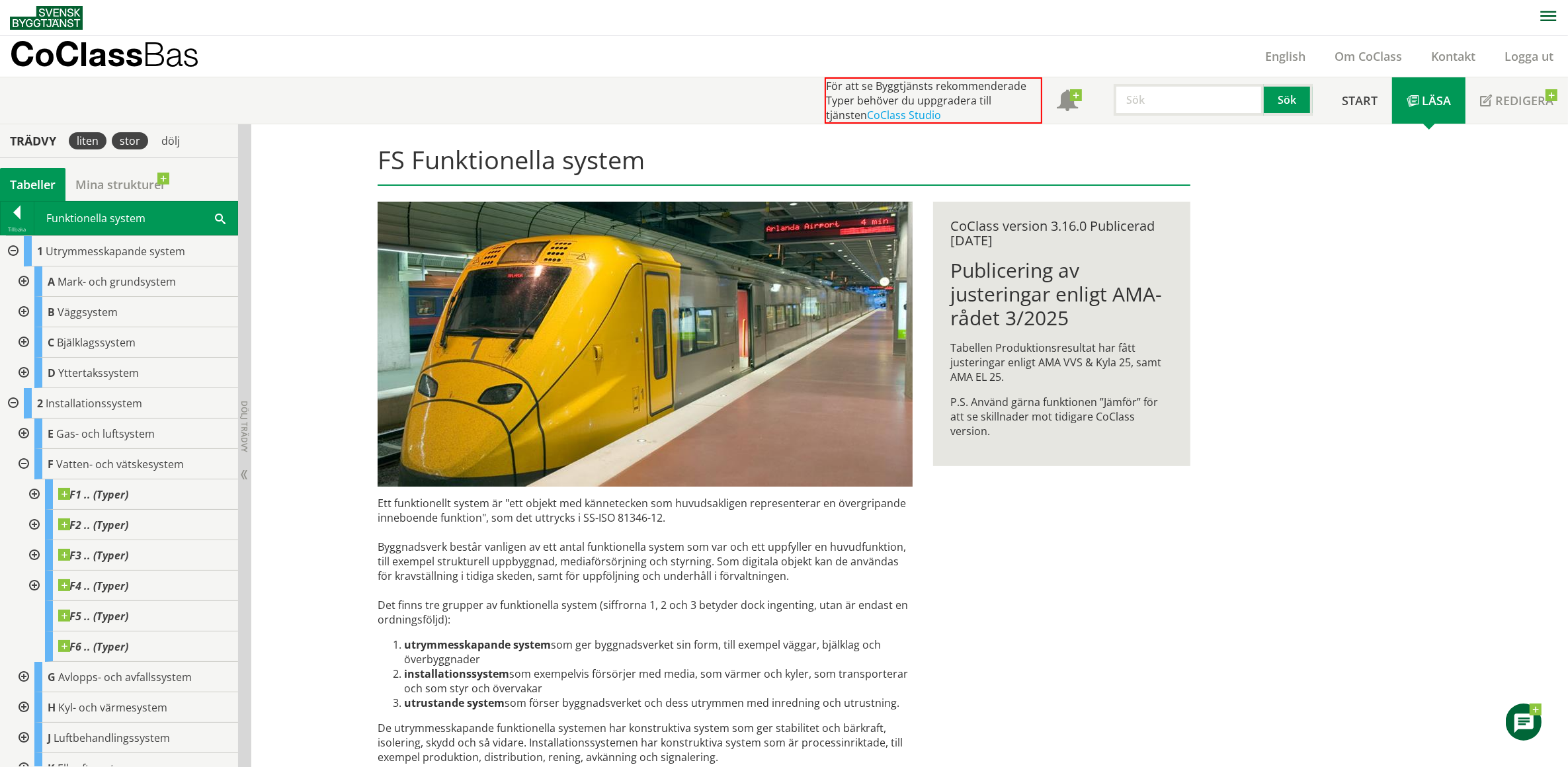
click at [131, 138] on div "stor" at bounding box center [130, 141] width 37 height 17
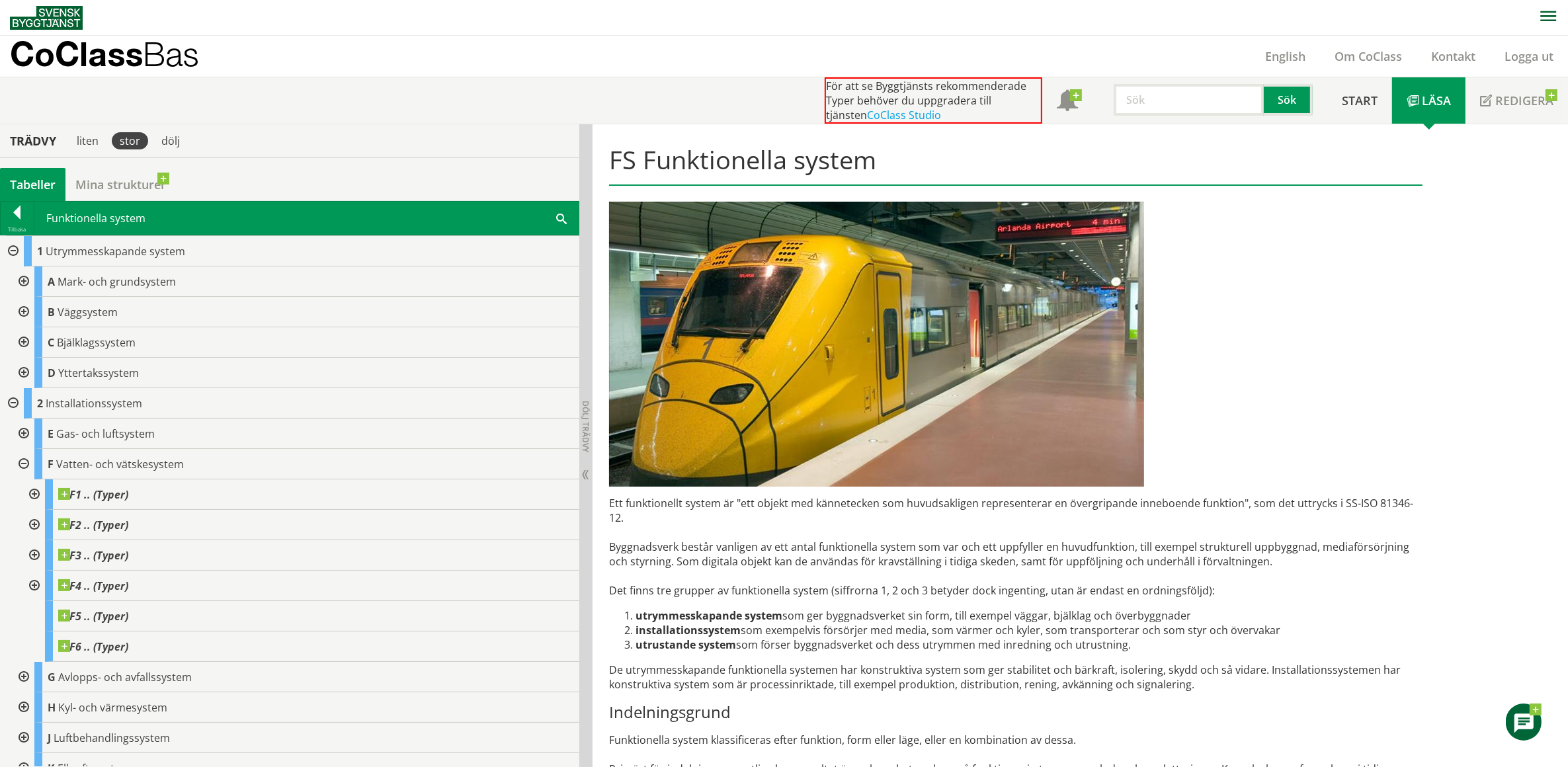
click at [131, 138] on div "stor" at bounding box center [130, 141] width 37 height 17
click at [97, 138] on div "liten" at bounding box center [87, 141] width 38 height 17
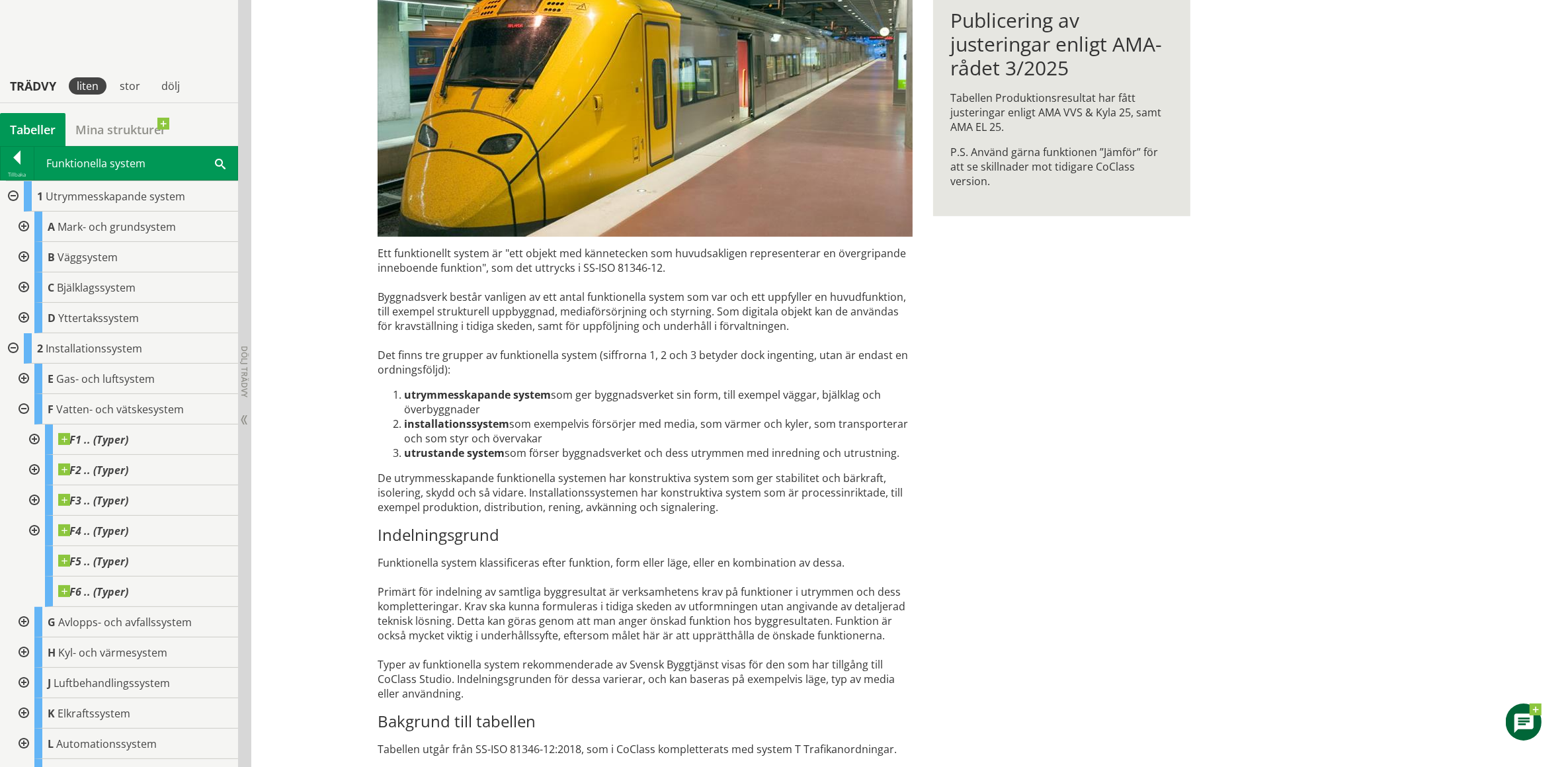
scroll to position [355, 0]
